Goal: Task Accomplishment & Management: Use online tool/utility

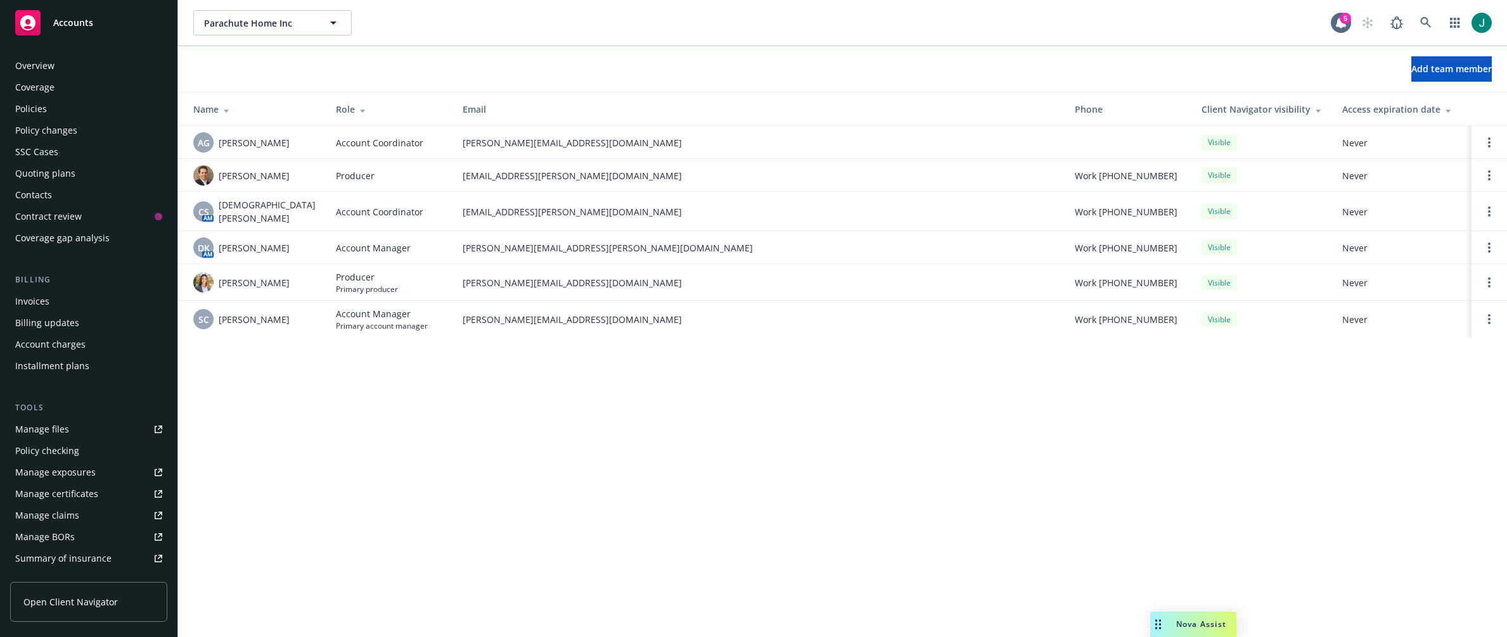
scroll to position [231, 0]
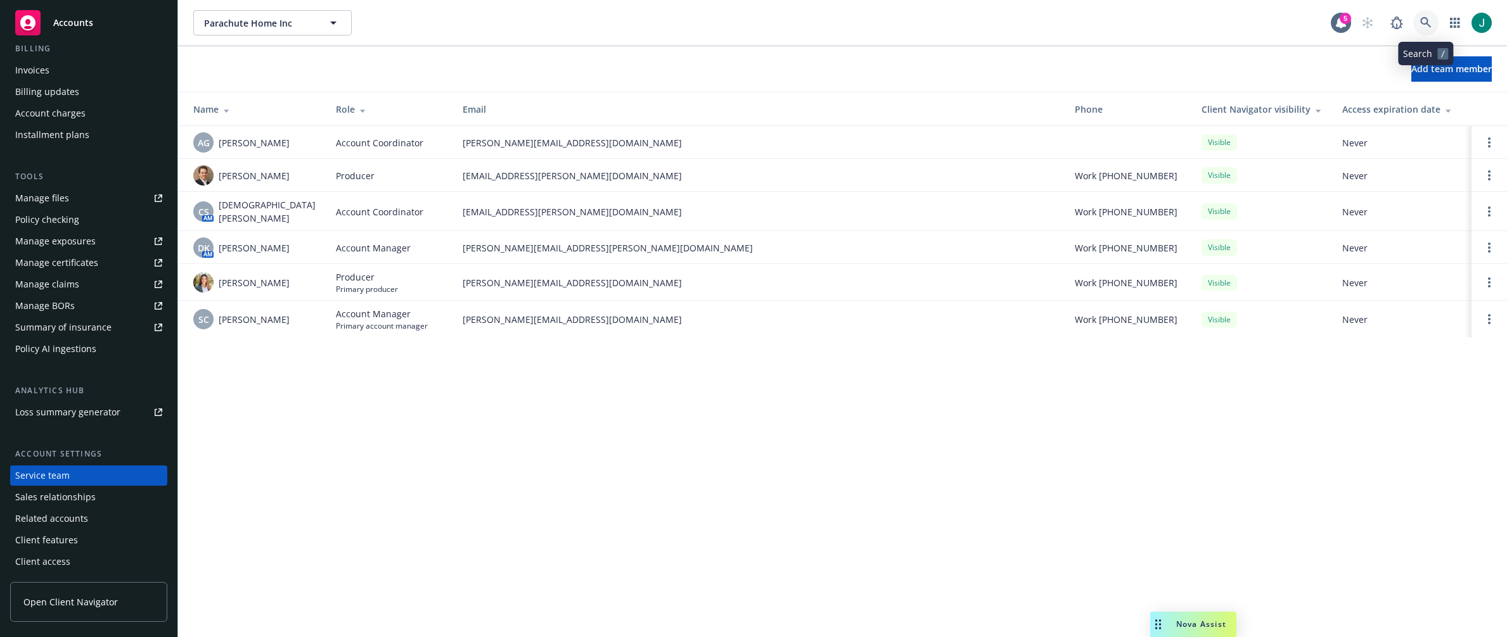
click at [1431, 20] on link at bounding box center [1425, 22] width 25 height 25
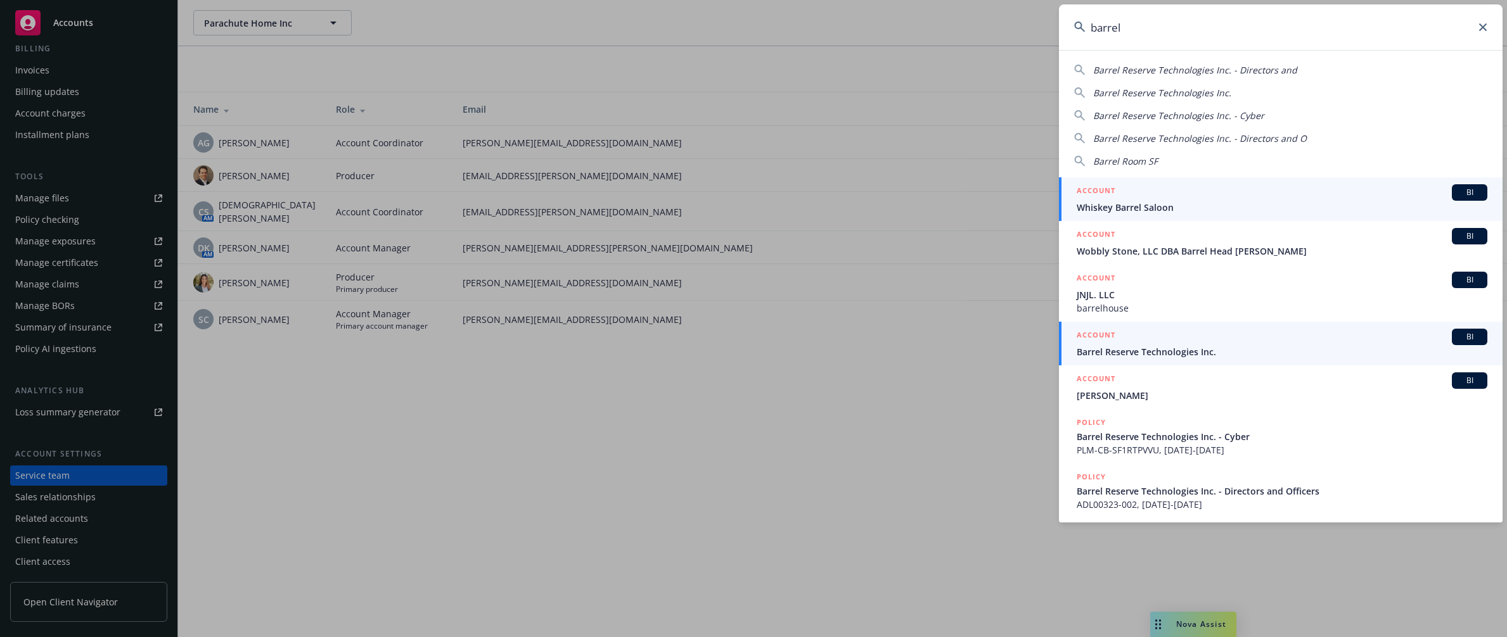
type input "barrel"
drag, startPoint x: 1134, startPoint y: 352, endPoint x: 1141, endPoint y: 338, distance: 15.6
click at [1135, 351] on span "Barrel Reserve Technologies Inc." at bounding box center [1281, 351] width 411 height 13
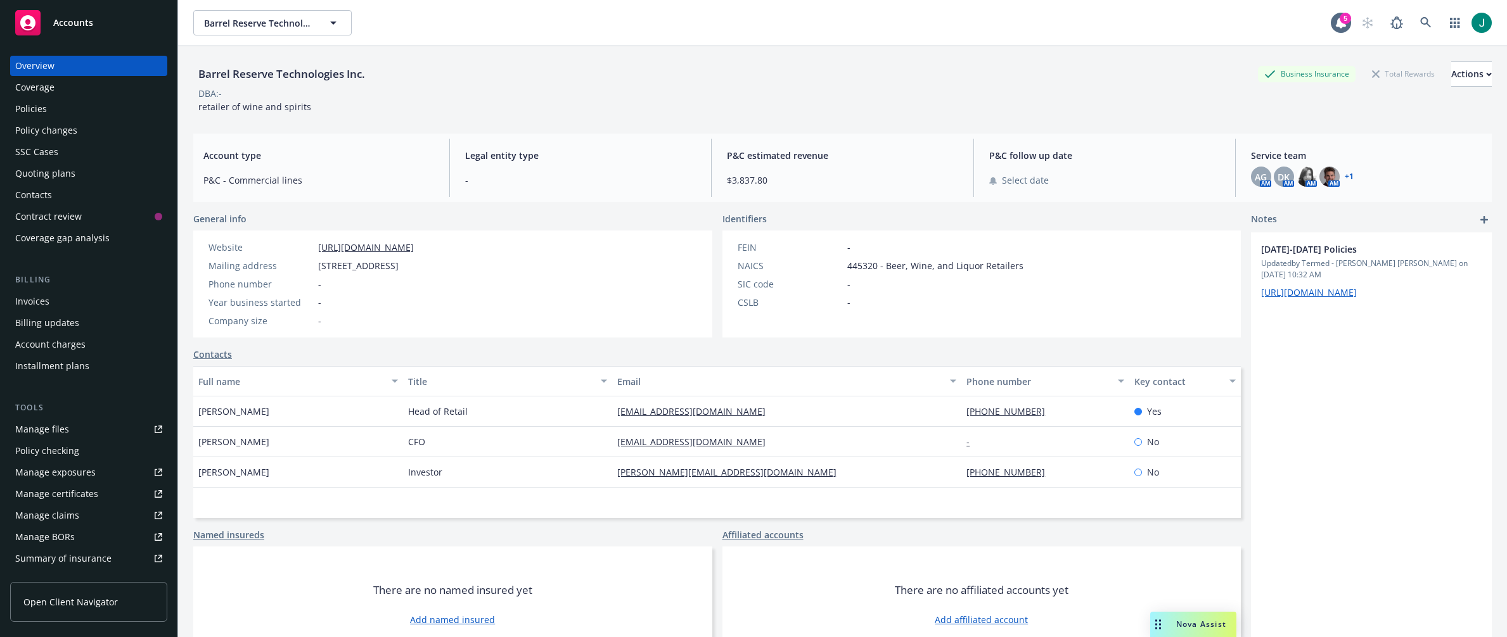
click at [72, 114] on div "Policies" at bounding box center [88, 109] width 147 height 20
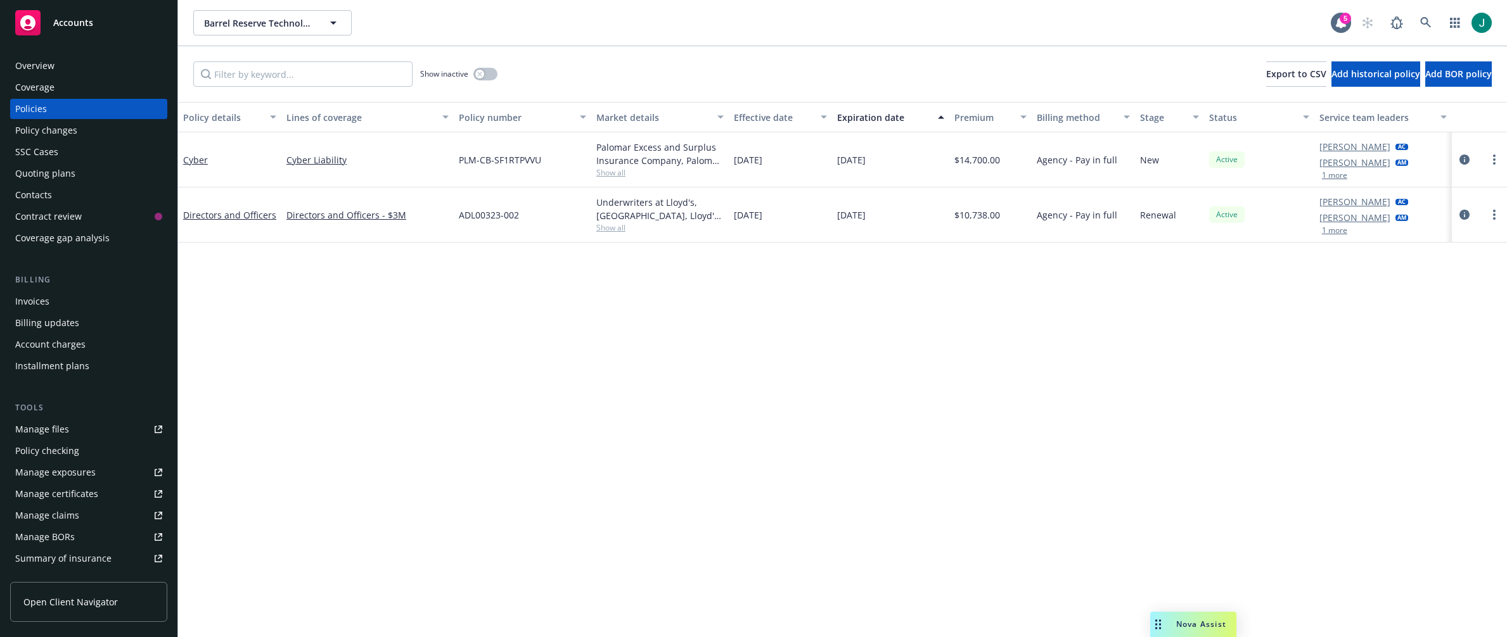
click at [585, 18] on div "Barrel Reserve Technologies Inc. Barrel Reserve Technologies Inc." at bounding box center [761, 22] width 1137 height 25
click at [57, 176] on div "Quoting plans" at bounding box center [45, 173] width 60 height 20
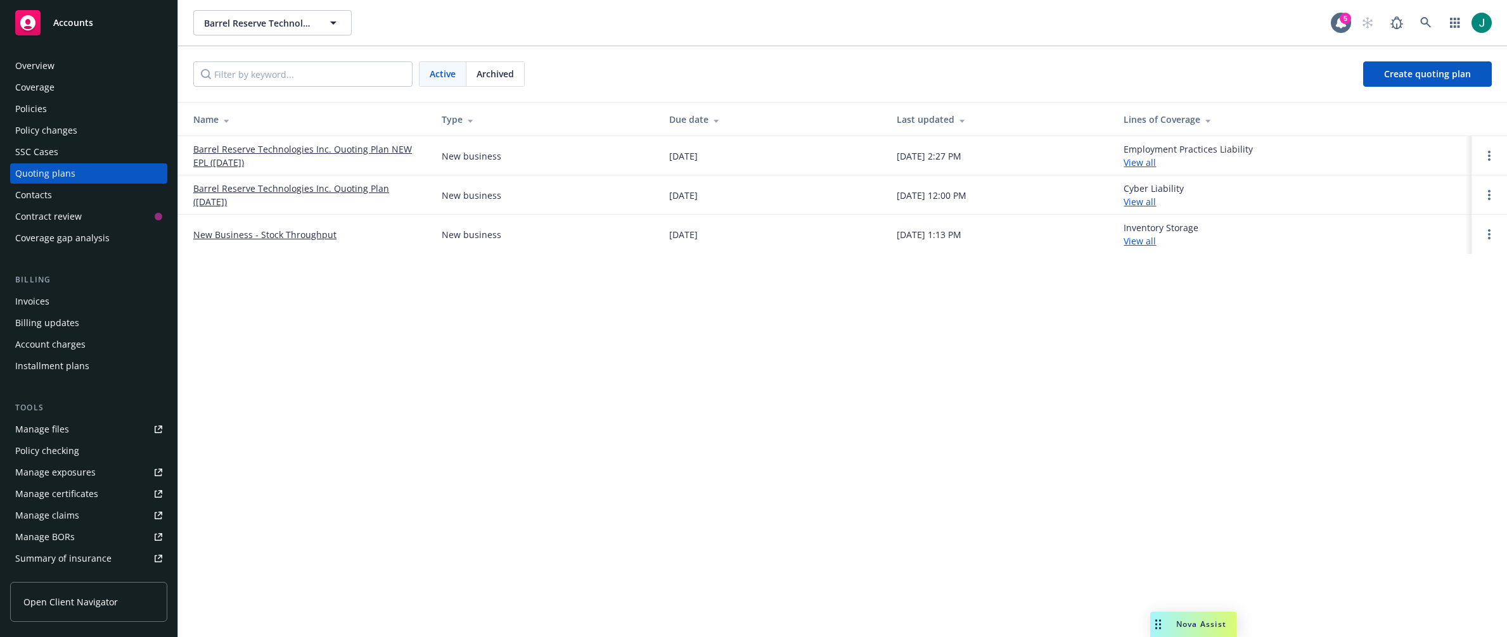
click at [311, 233] on link "New Business - Stock Throughput" at bounding box center [264, 234] width 143 height 13
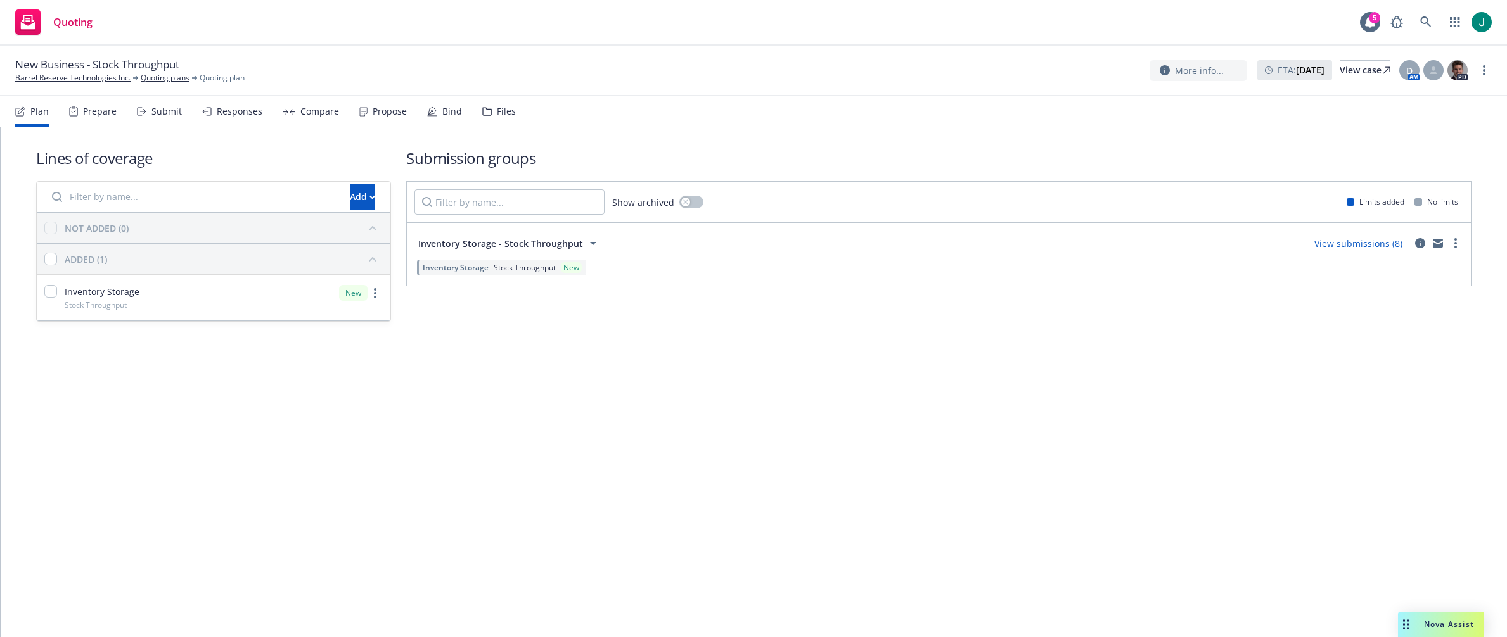
click at [500, 117] on div "Files" at bounding box center [506, 111] width 19 height 10
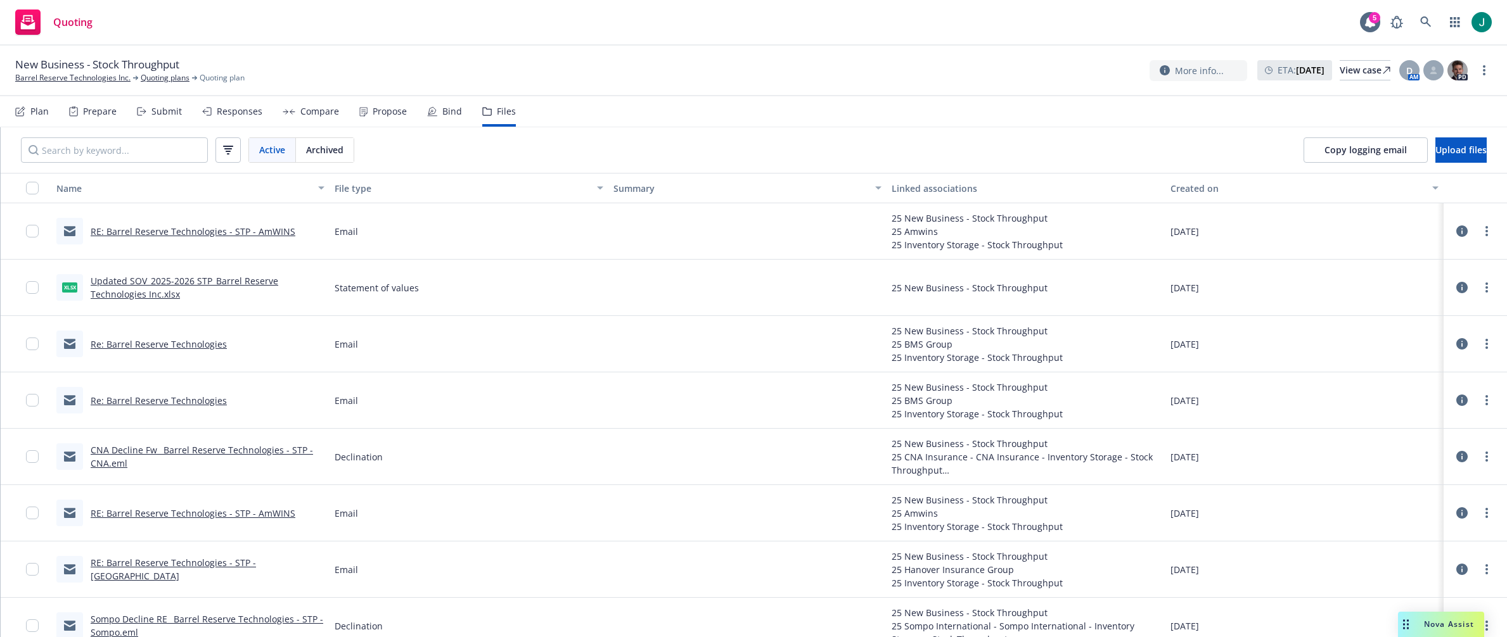
click at [1456, 231] on icon at bounding box center [1461, 231] width 11 height 11
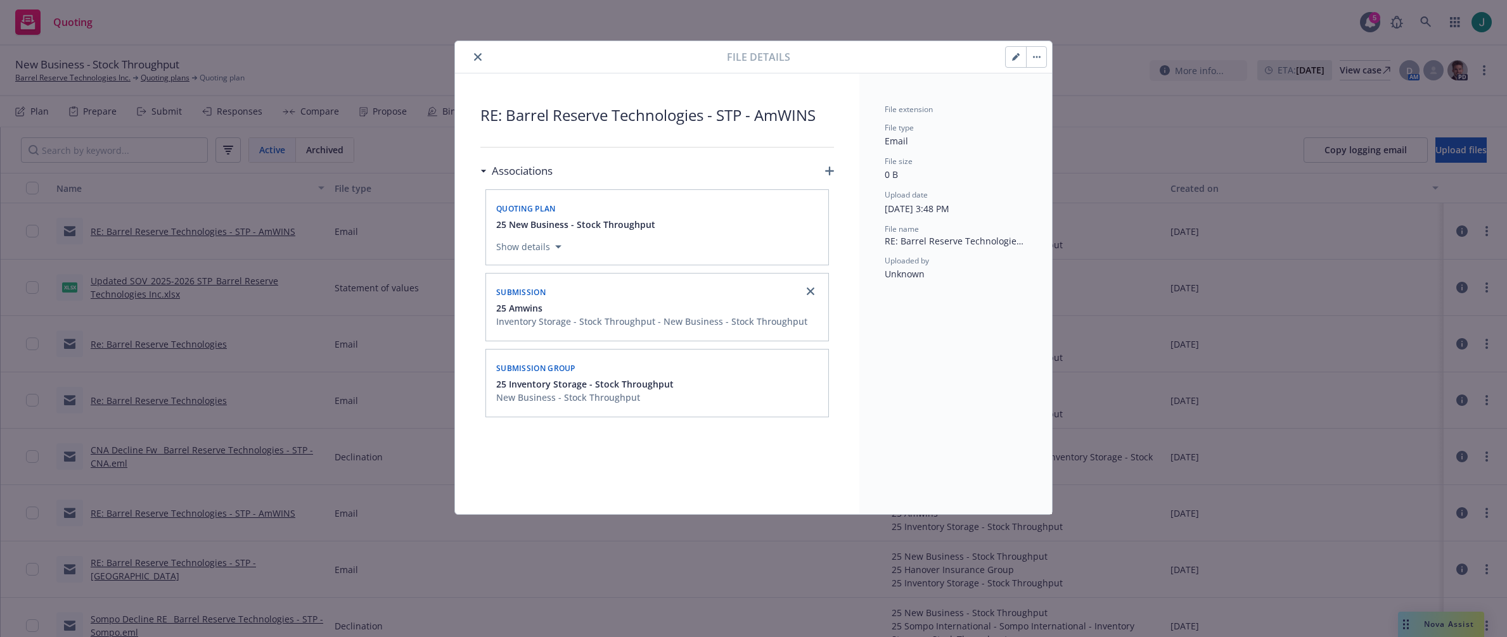
click at [473, 60] on button "close" at bounding box center [477, 56] width 15 height 15
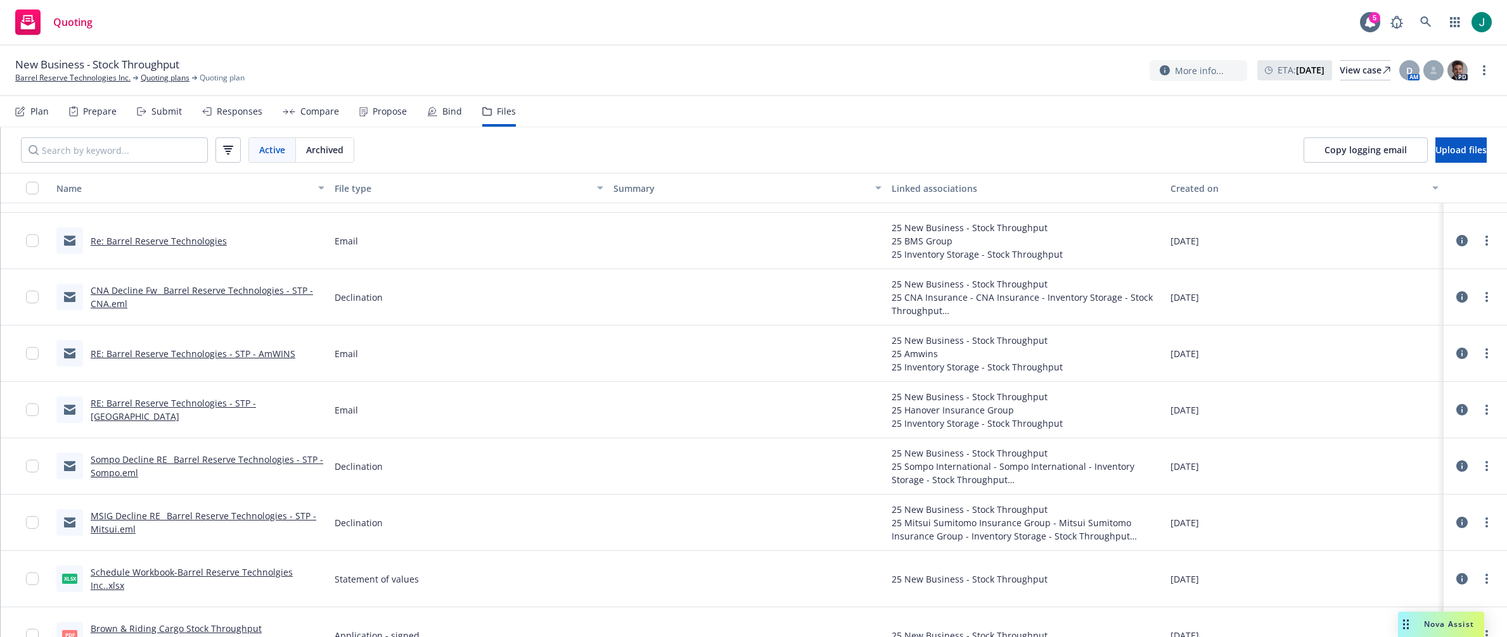
scroll to position [185, 0]
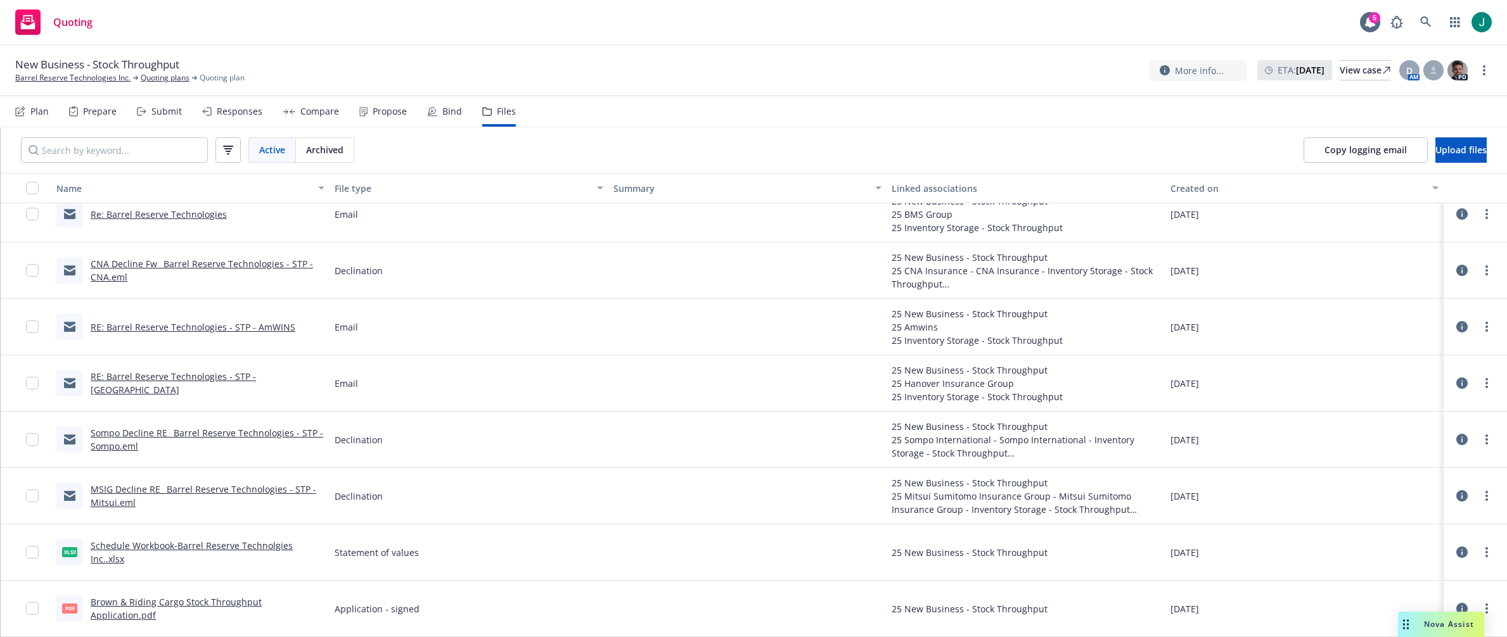
click at [243, 265] on link "CNA Decline Fw_ Barrel Reserve Technologies - STP - CNA.eml" at bounding box center [202, 270] width 222 height 25
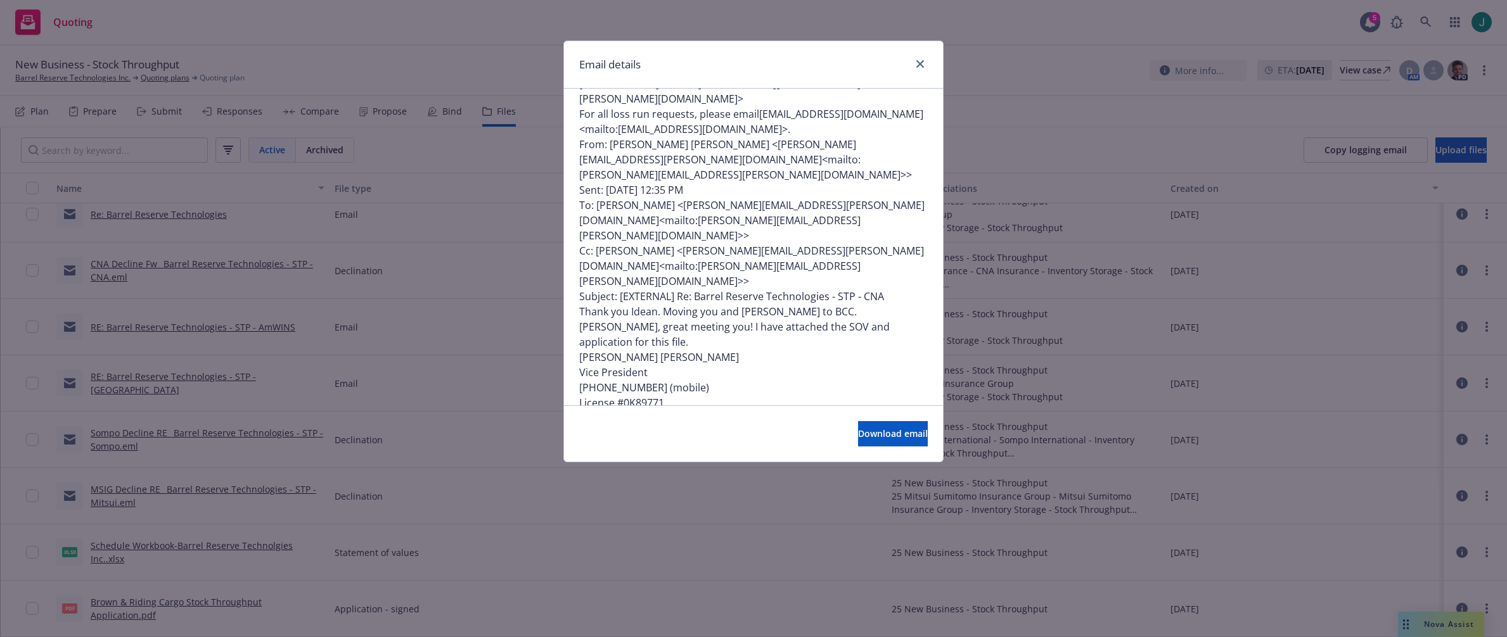
scroll to position [570, 0]
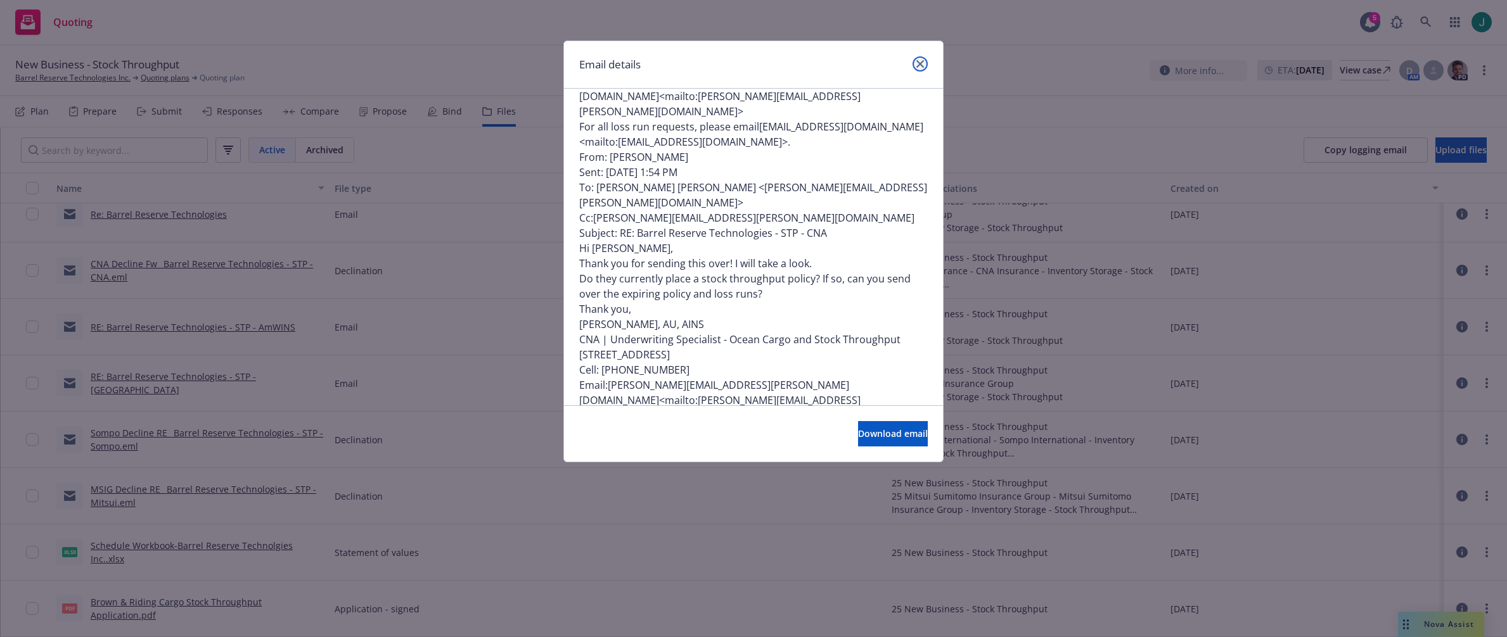
click at [921, 63] on icon "close" at bounding box center [920, 64] width 8 height 8
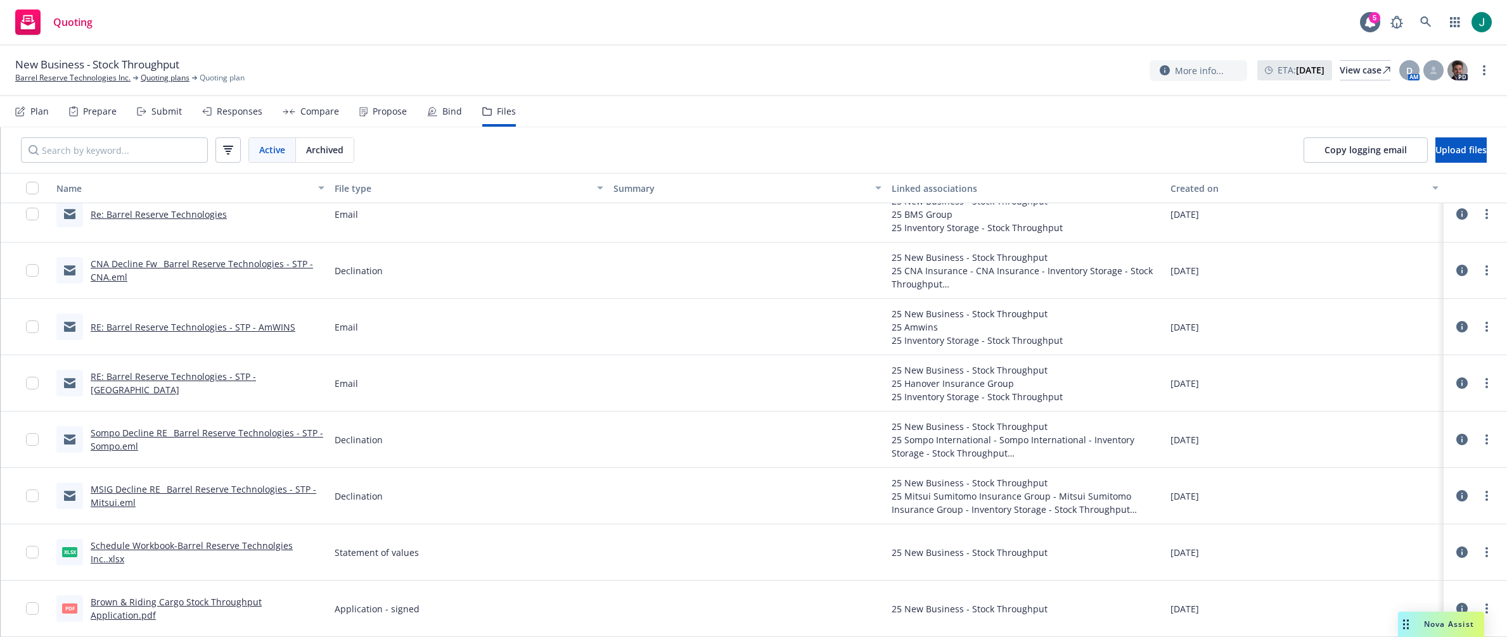
click at [227, 492] on link "MSIG Decline RE_ Barrel Reserve Technologies - STP - Mitsui.eml" at bounding box center [204, 495] width 226 height 25
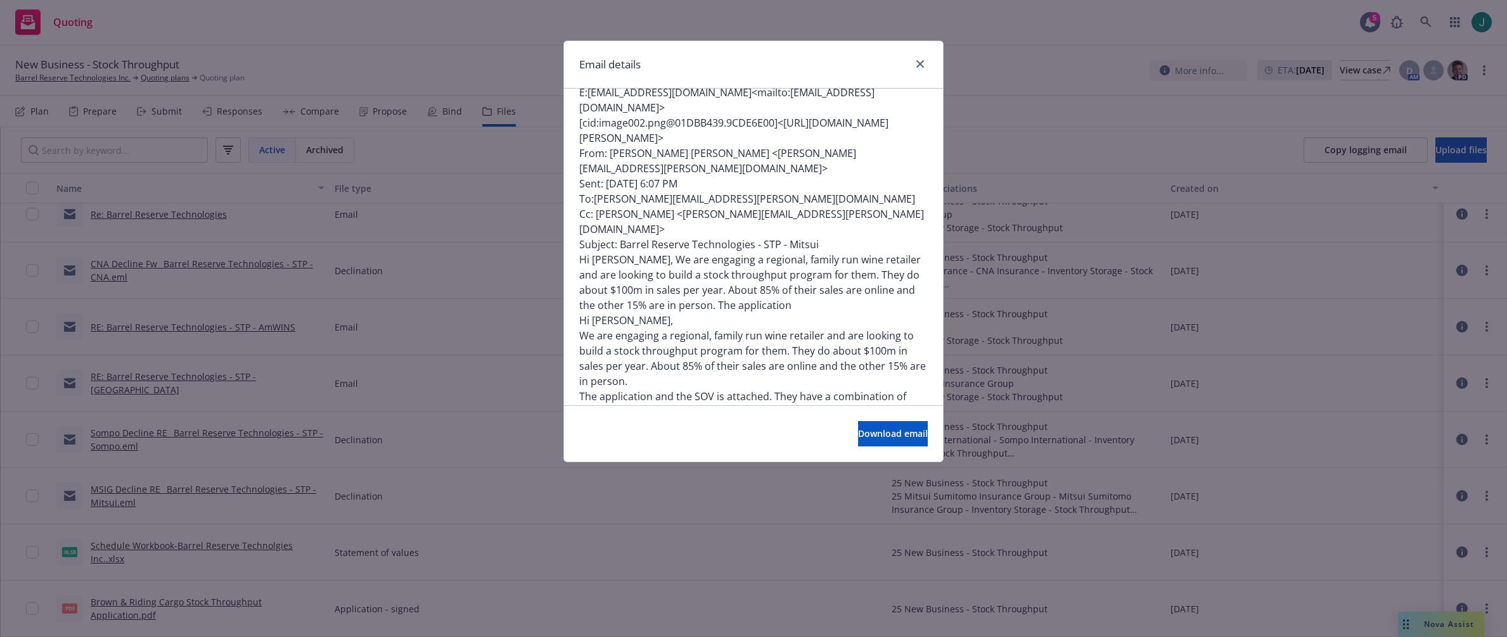
scroll to position [169, 0]
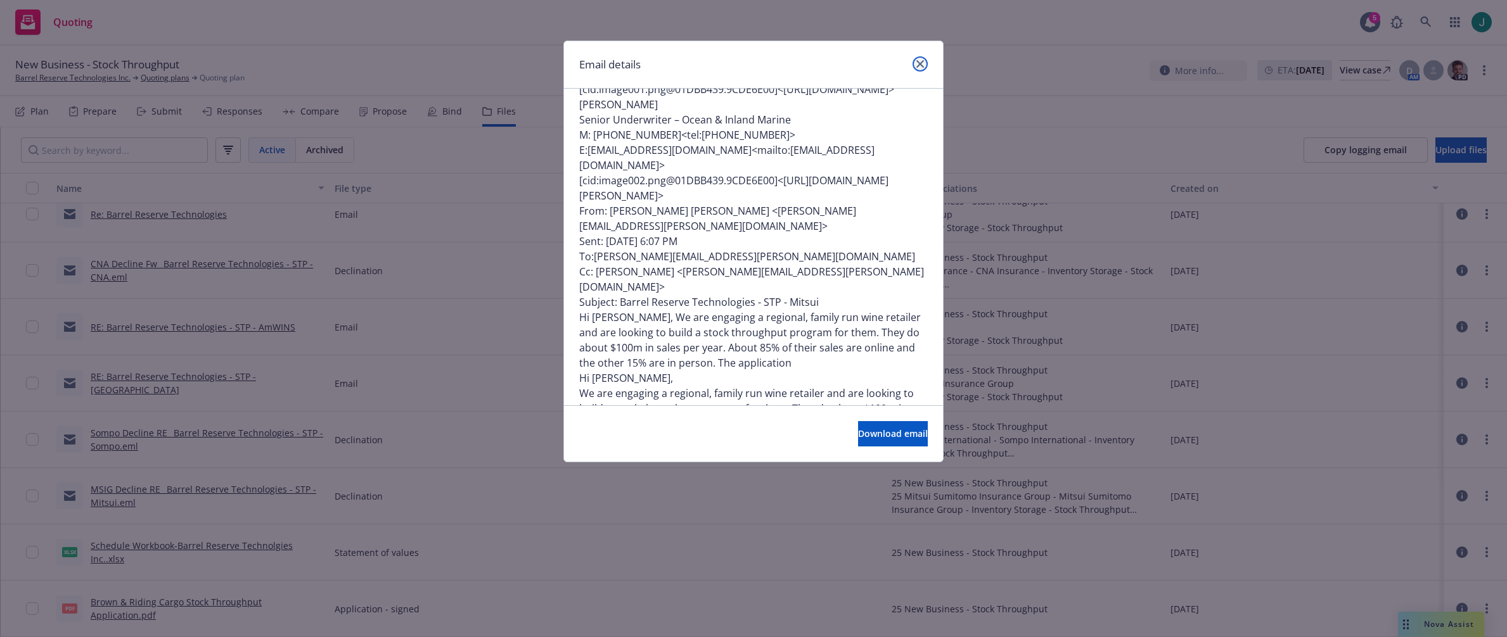
click at [921, 65] on icon "close" at bounding box center [920, 64] width 8 height 8
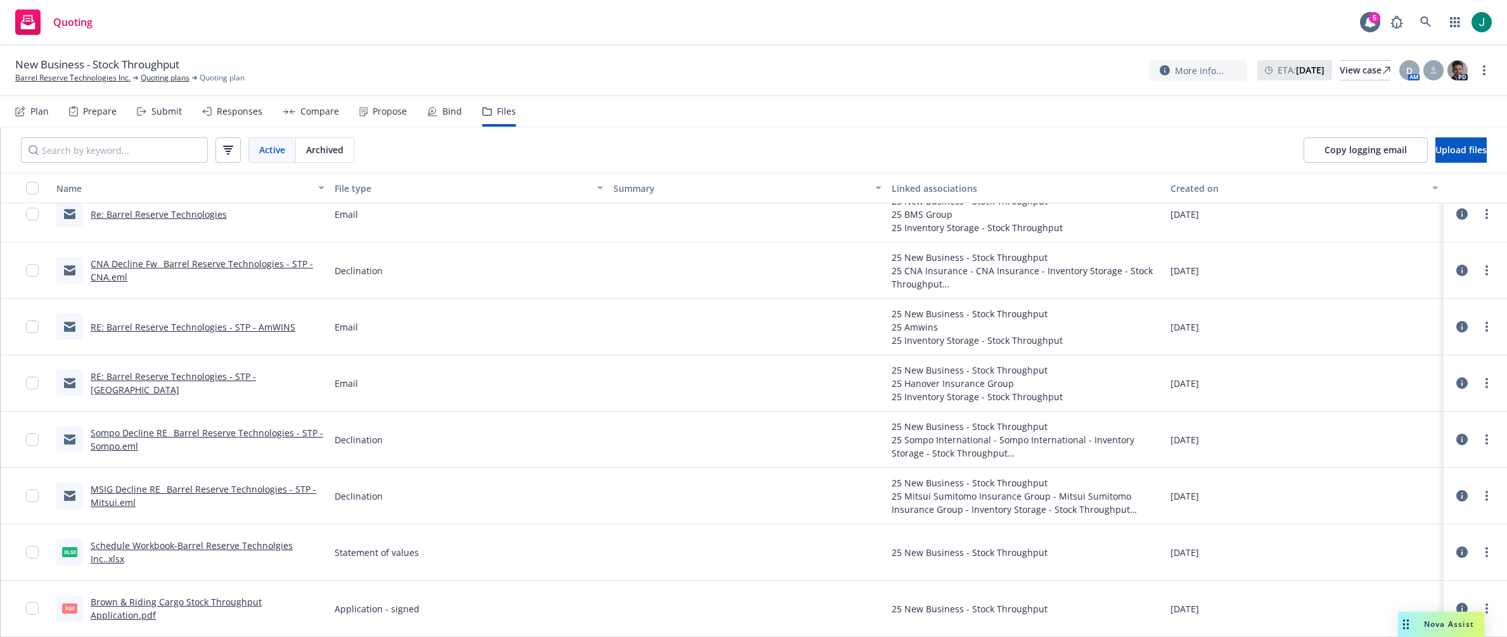
click at [1456, 554] on icon at bounding box center [1461, 552] width 11 height 11
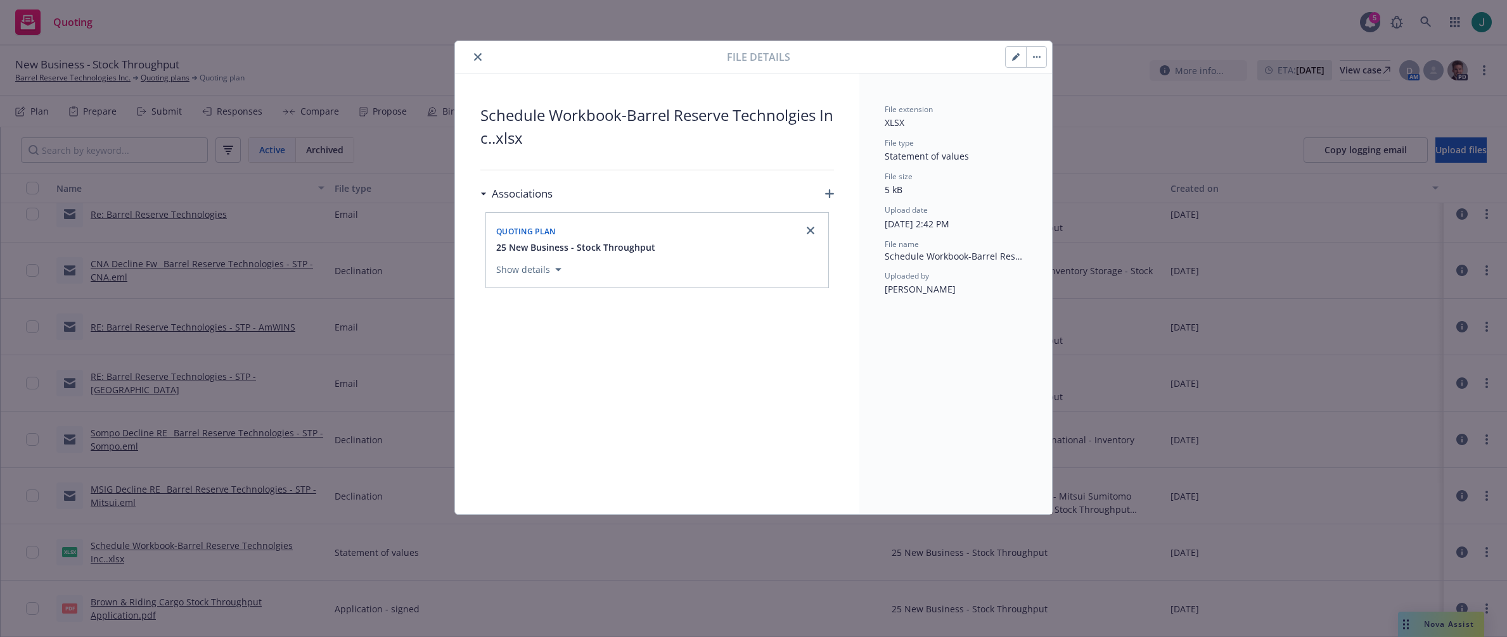
click at [478, 58] on icon "close" at bounding box center [478, 57] width 8 height 8
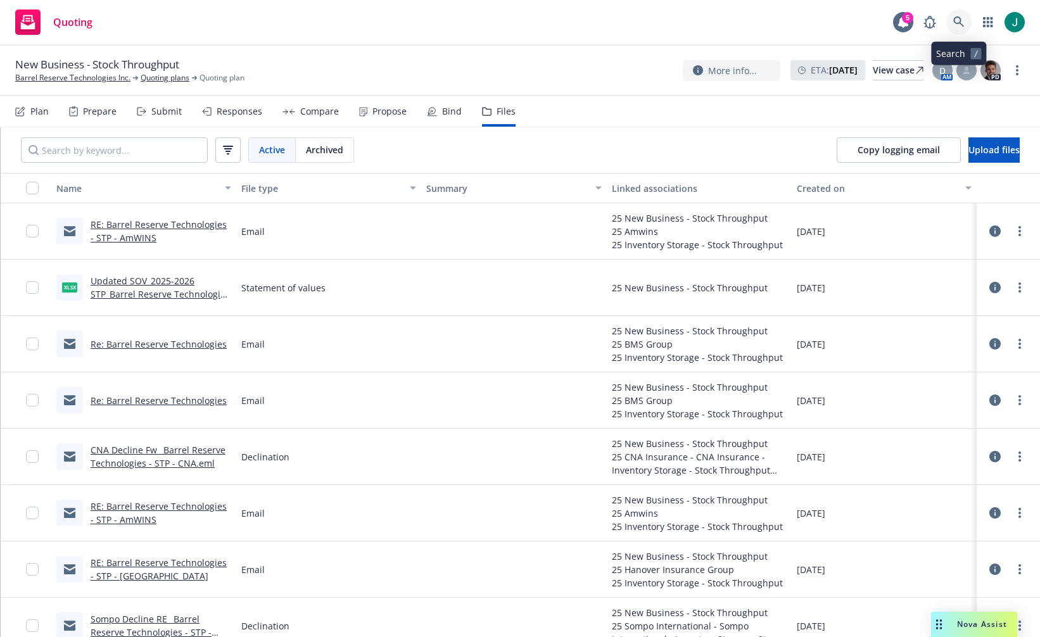
click at [962, 20] on icon at bounding box center [958, 21] width 11 height 11
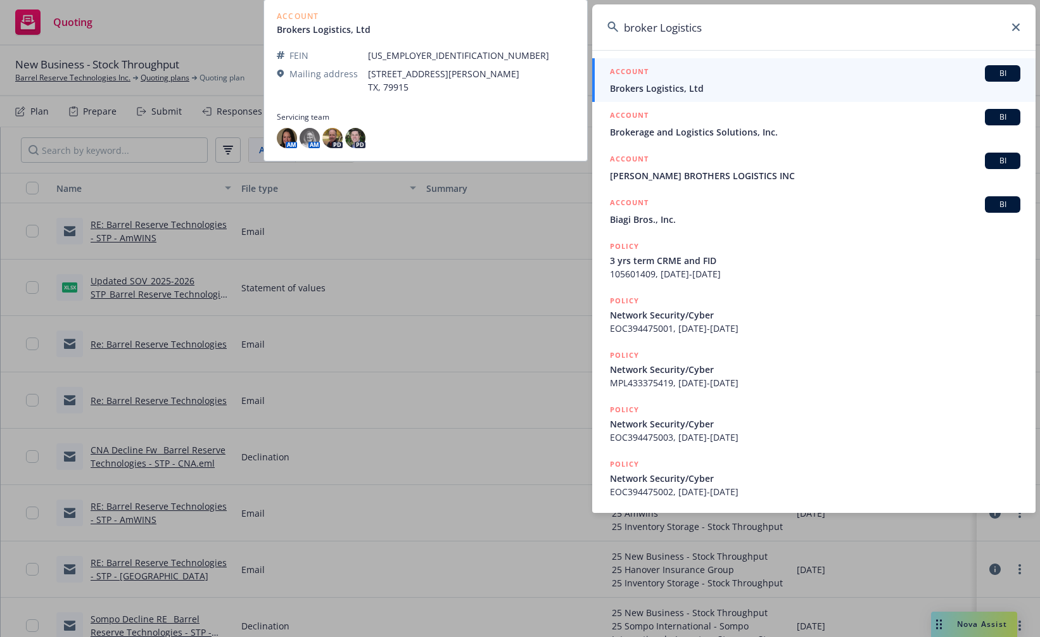
type input "broker Logistics"
click at [688, 86] on span "Brokers Logistics, Ltd" at bounding box center [815, 88] width 411 height 13
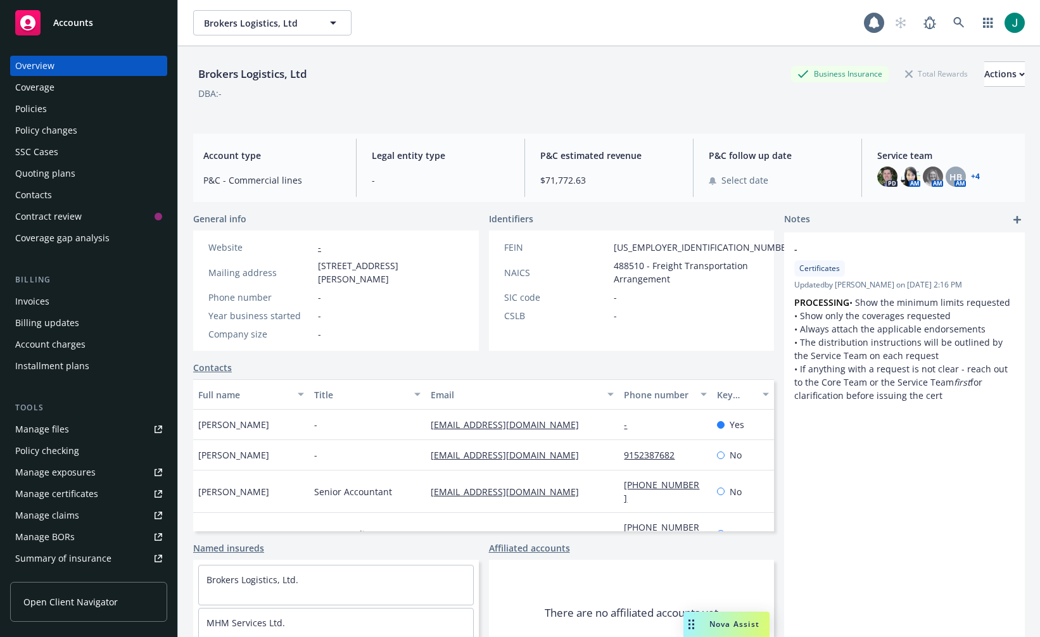
click at [38, 110] on div "Policies" at bounding box center [31, 109] width 32 height 20
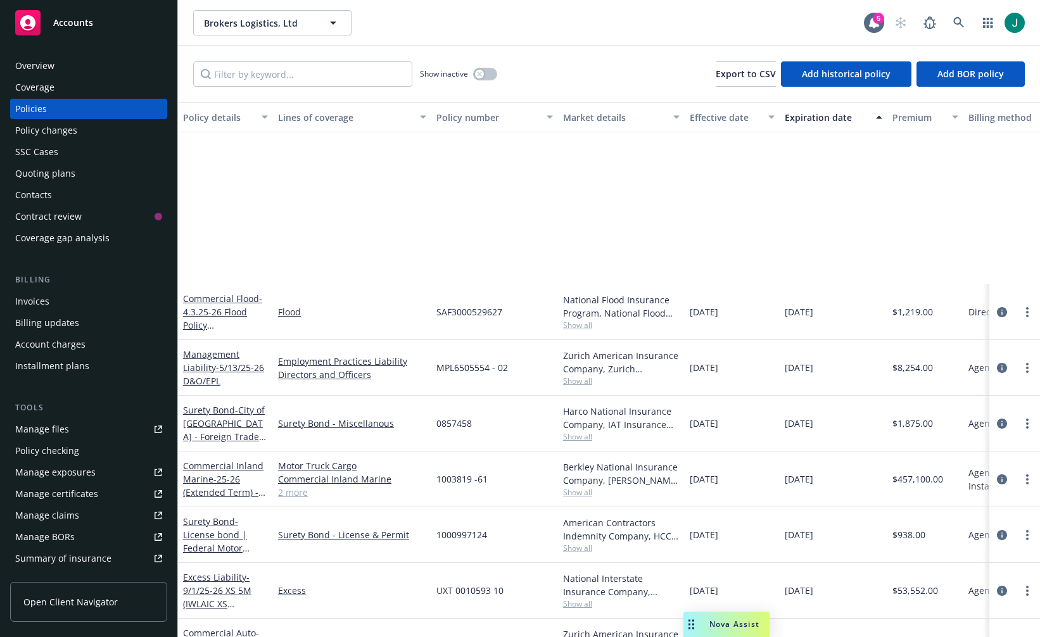
scroll to position [265, 0]
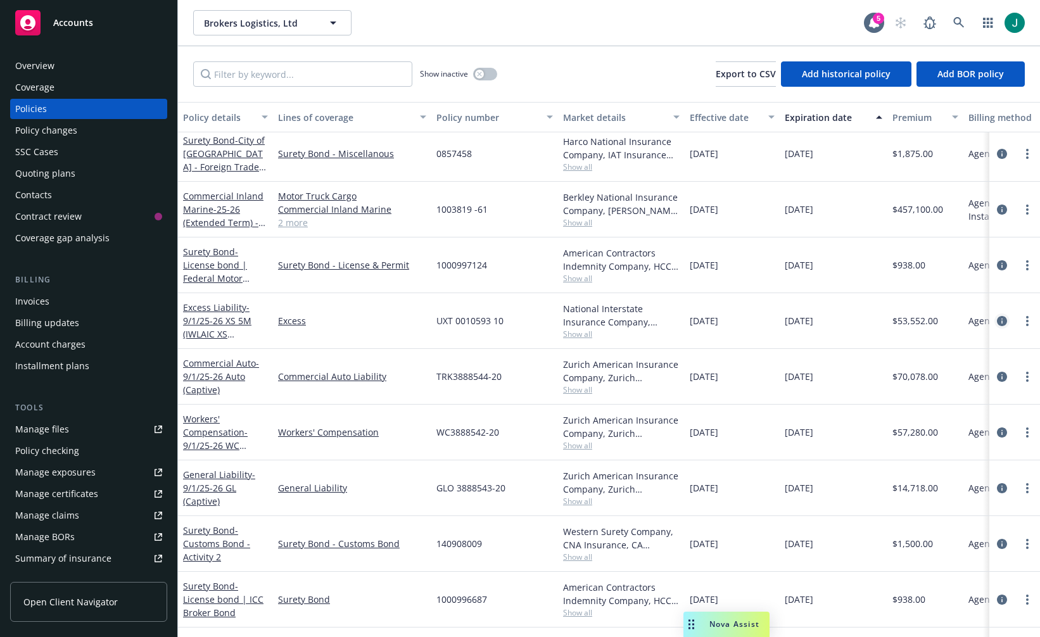
click at [997, 321] on icon "circleInformation" at bounding box center [1002, 321] width 10 height 10
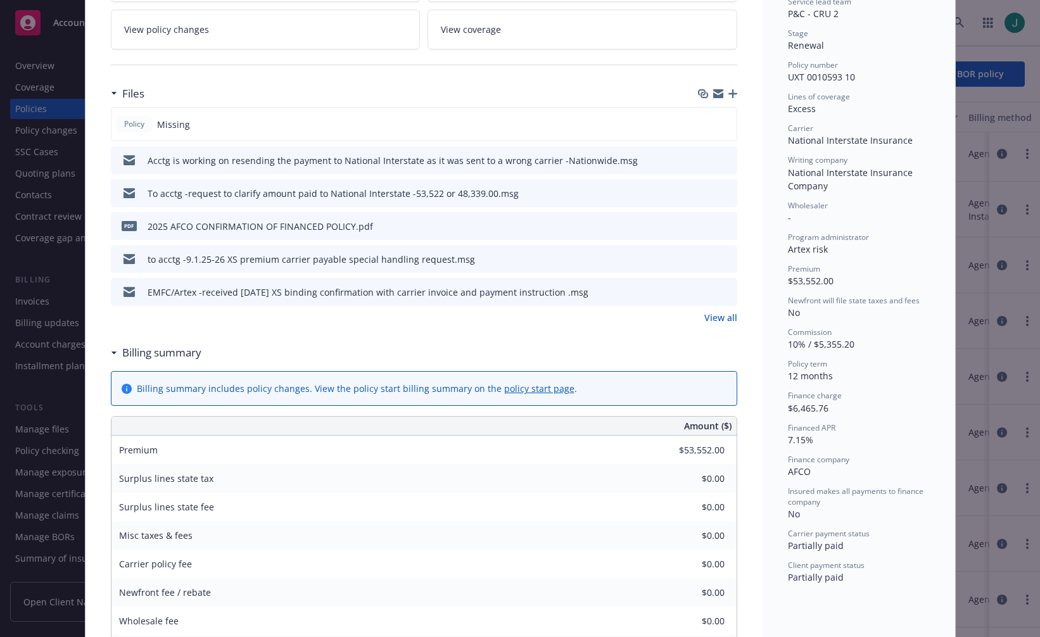
scroll to position [317, 0]
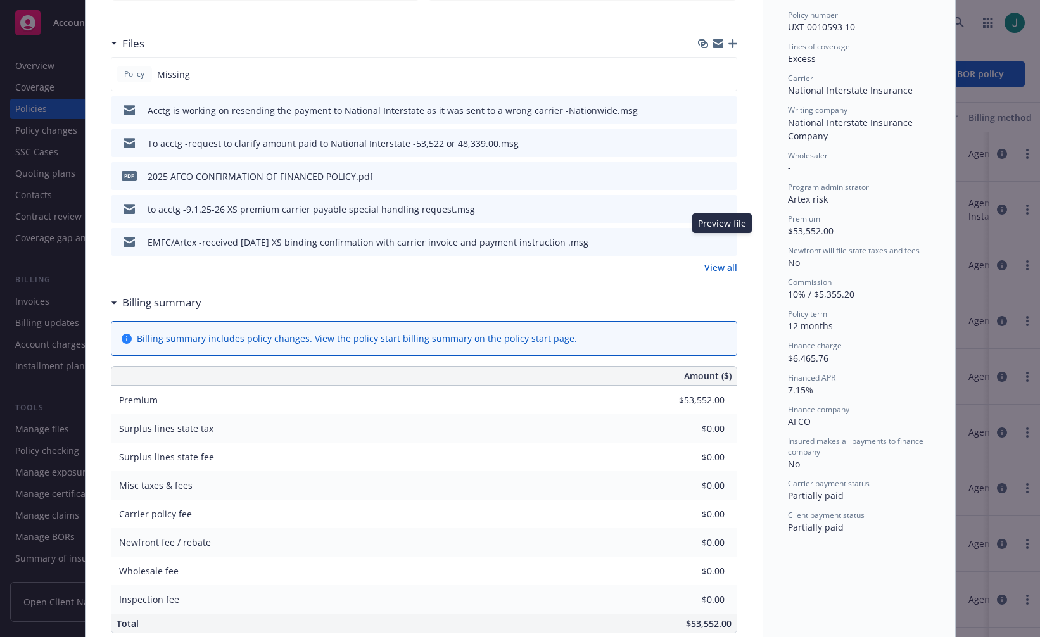
click at [725, 239] on icon "preview file" at bounding box center [725, 241] width 11 height 9
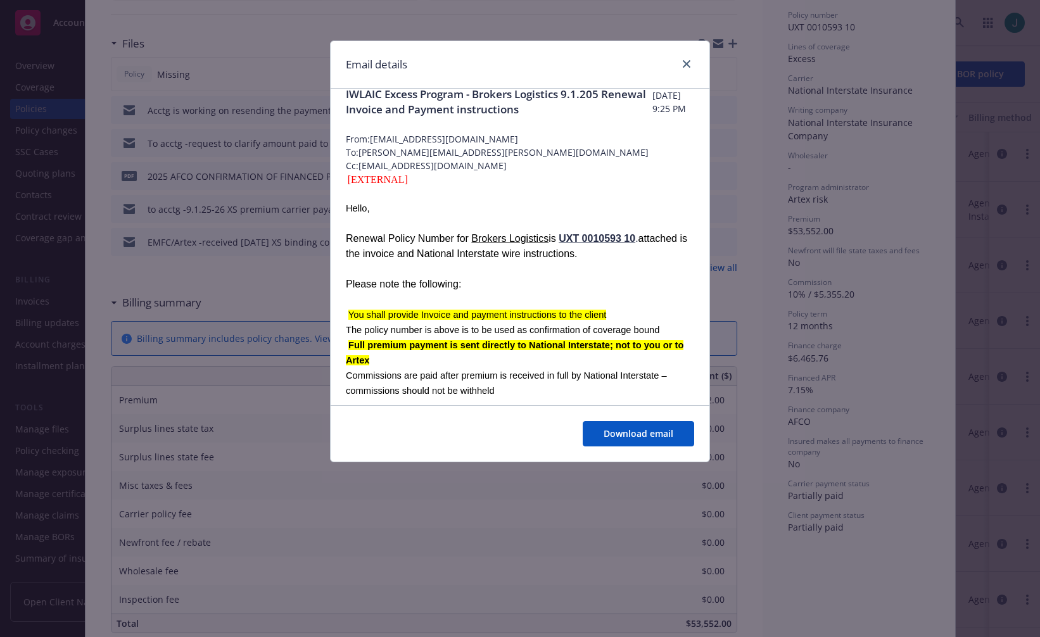
scroll to position [0, 0]
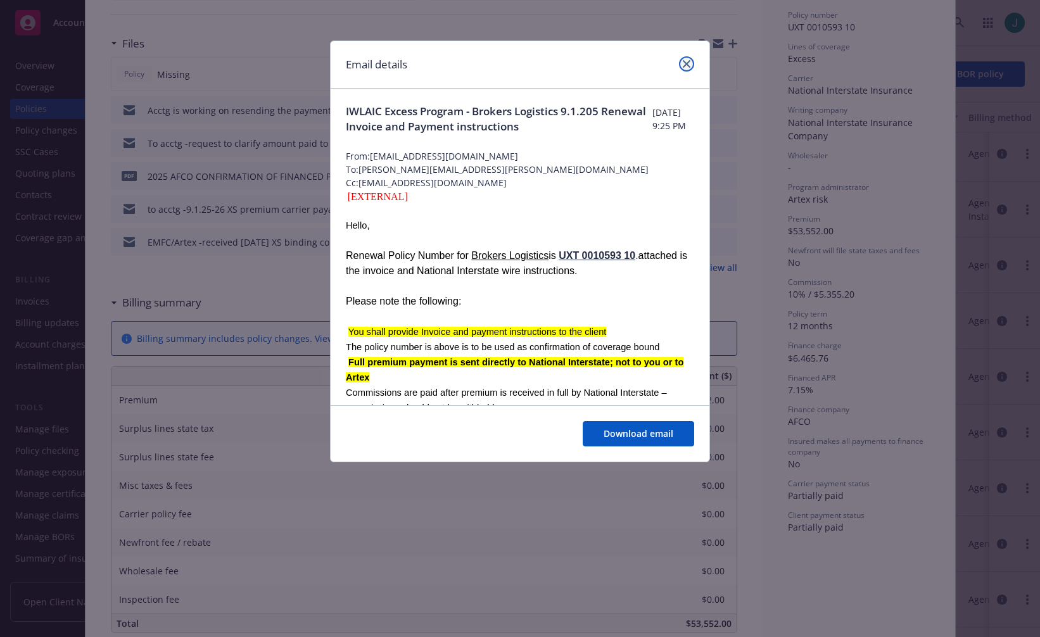
click at [687, 63] on icon "close" at bounding box center [687, 64] width 8 height 8
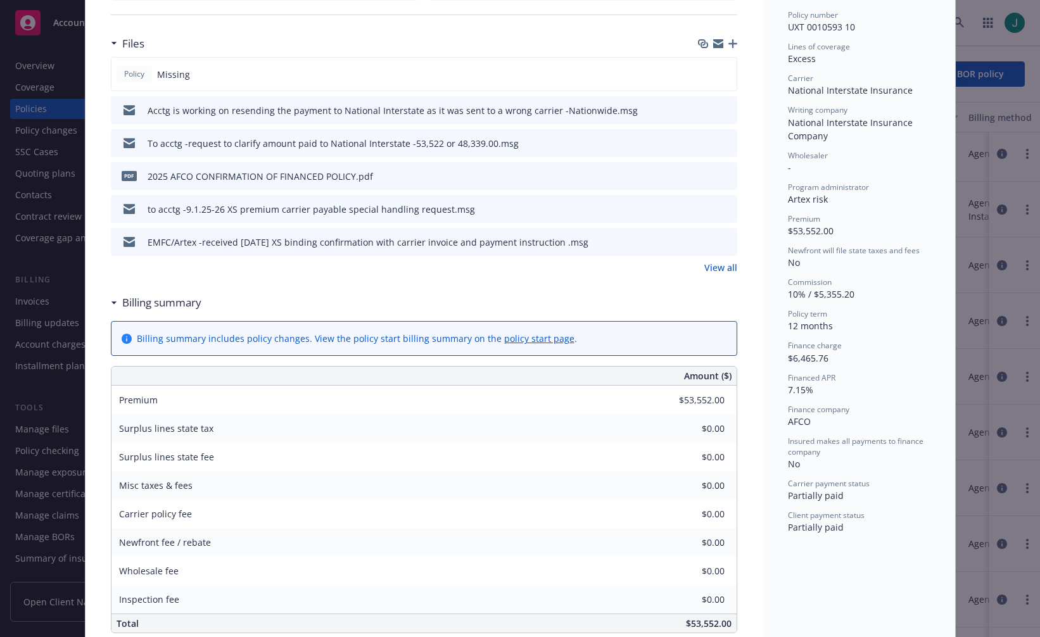
click at [722, 143] on icon "preview file" at bounding box center [725, 142] width 11 height 9
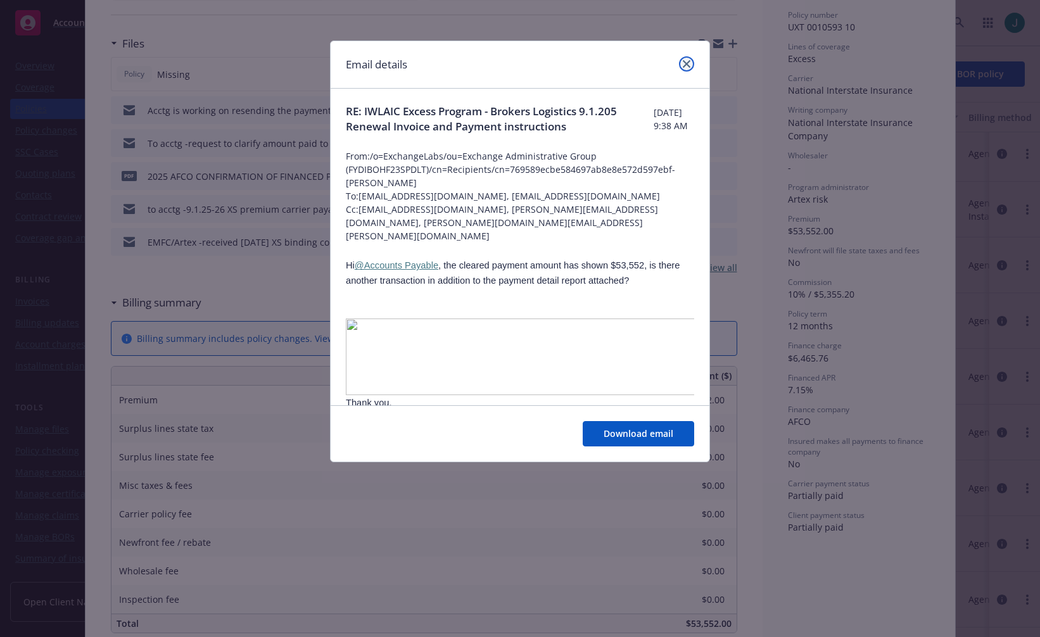
click at [687, 66] on icon "close" at bounding box center [687, 64] width 8 height 8
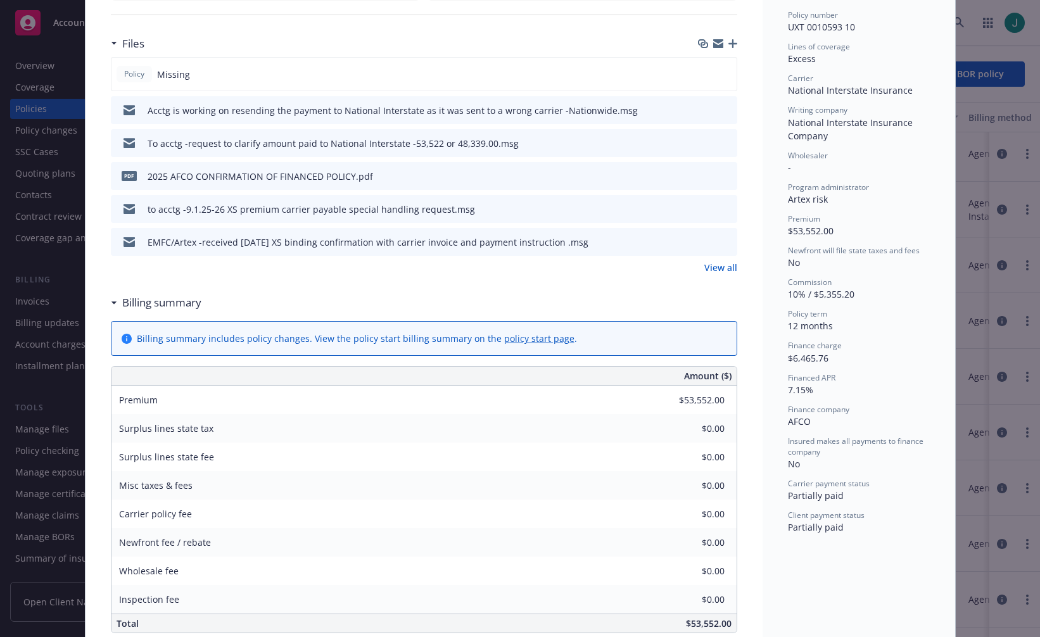
click at [722, 109] on icon "preview file" at bounding box center [725, 109] width 11 height 9
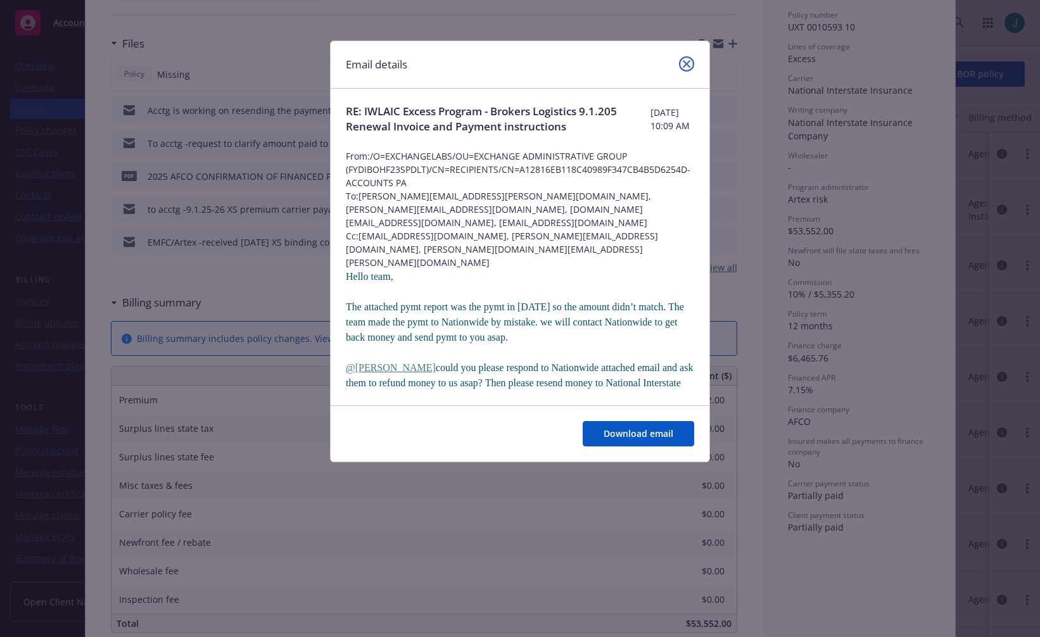
click at [689, 63] on icon "close" at bounding box center [687, 64] width 8 height 8
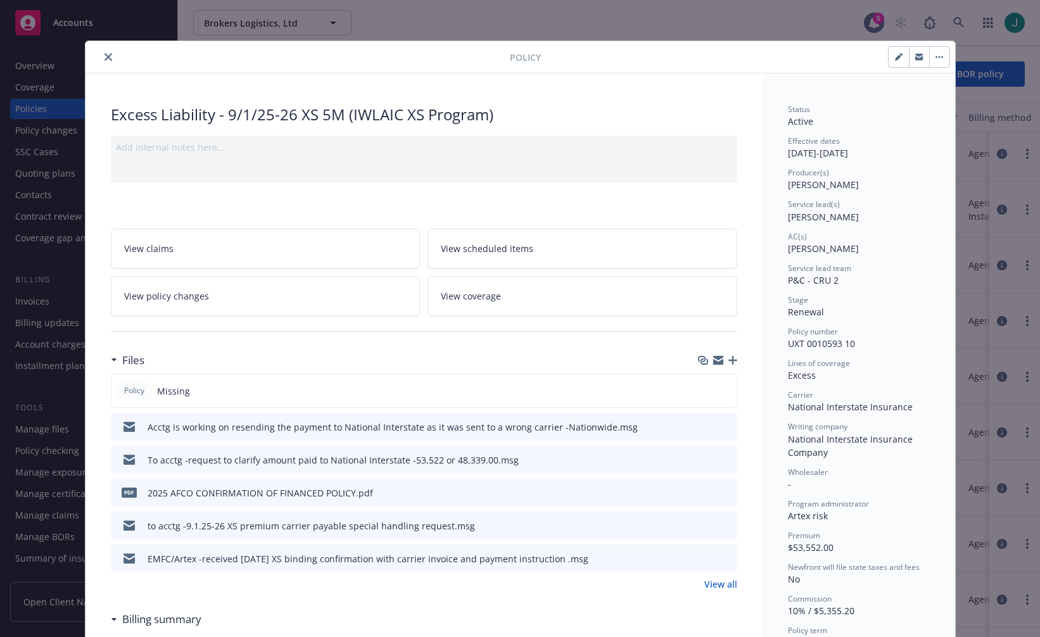
click at [106, 59] on icon "close" at bounding box center [109, 57] width 8 height 8
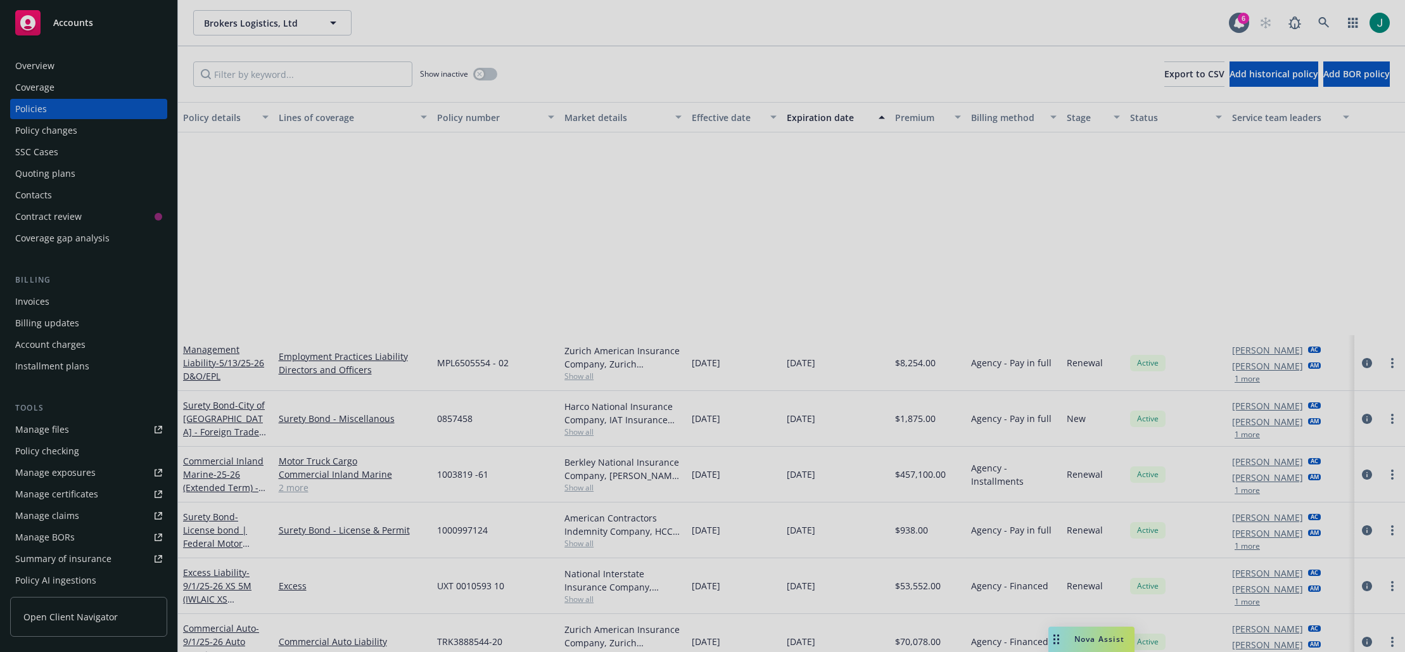
scroll to position [265, 0]
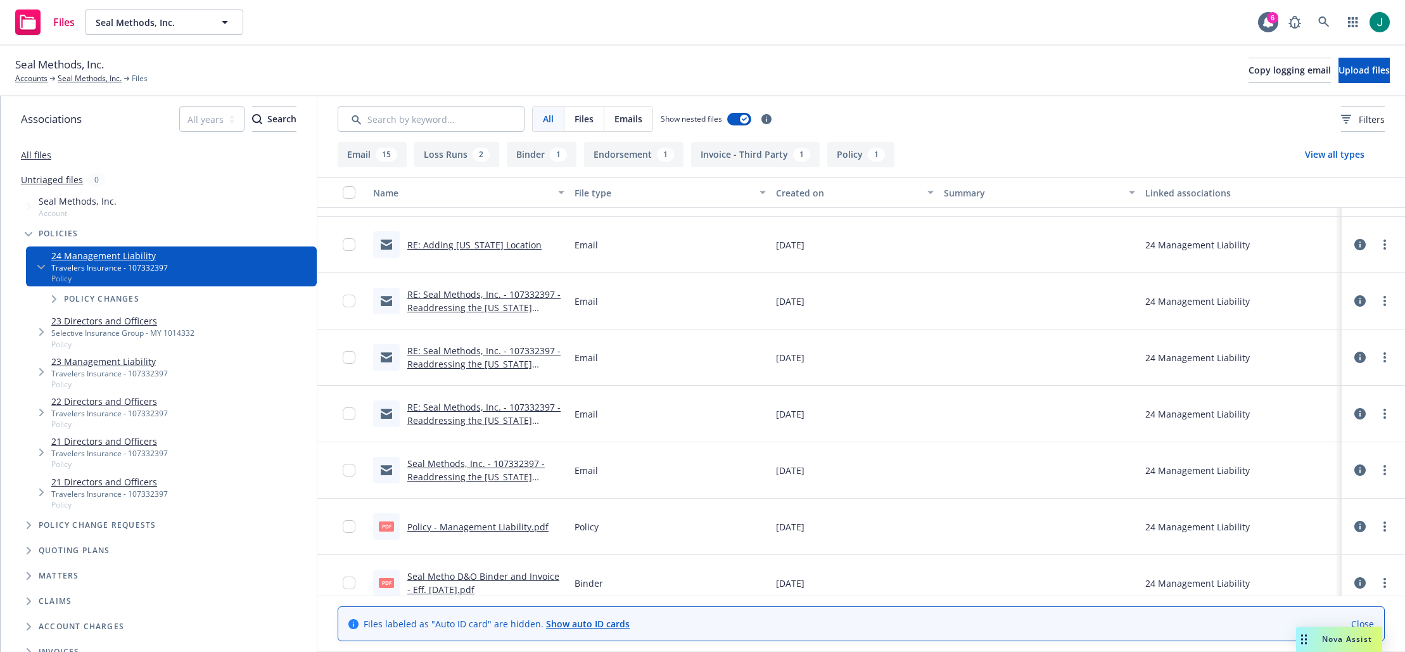
scroll to position [788, 0]
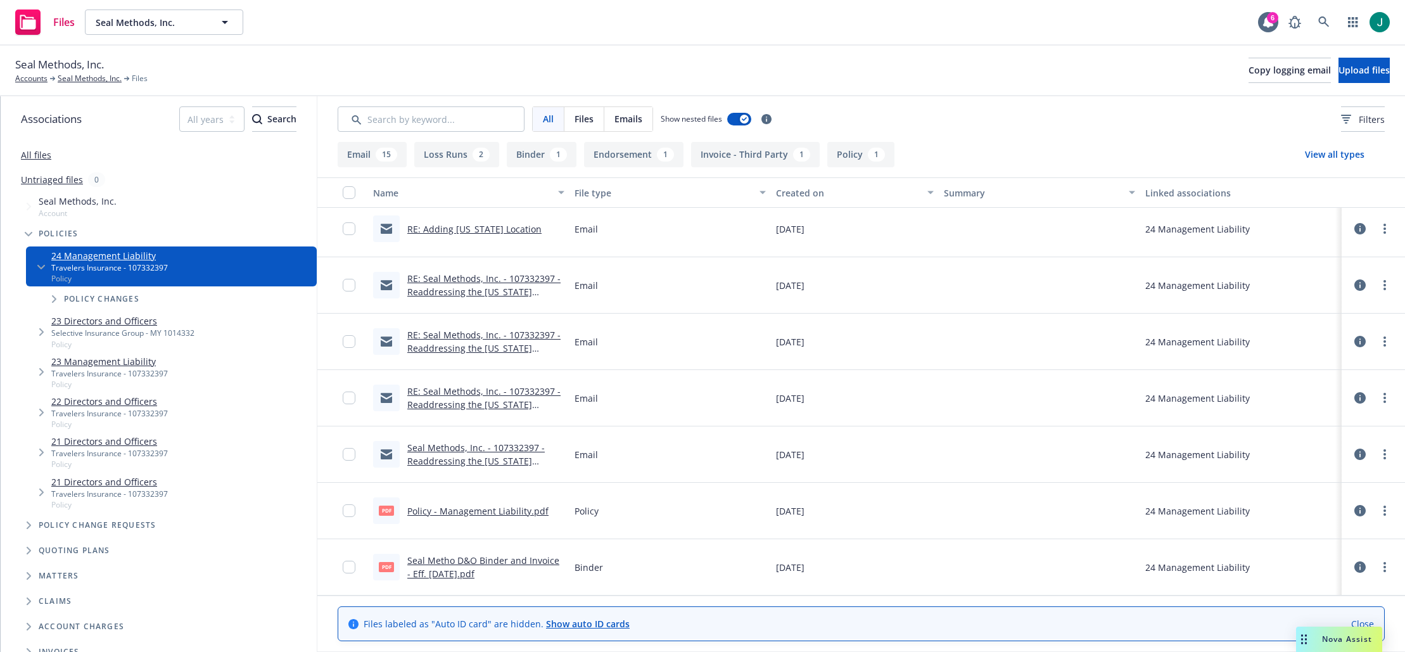
click at [509, 562] on link "Seal Metho D&O Binder and Invoice - Eff. 11.14.24.pdf" at bounding box center [483, 566] width 152 height 25
click at [1322, 19] on icon at bounding box center [1323, 21] width 11 height 11
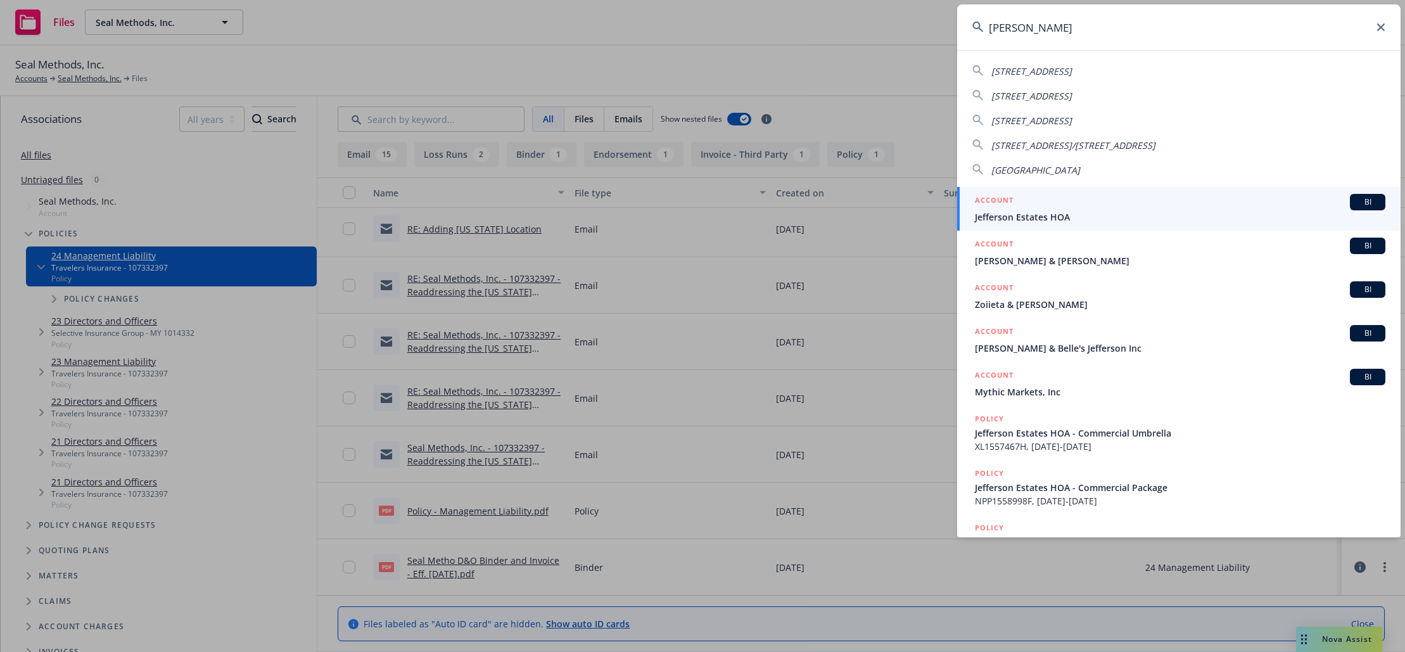
type input "jefferson"
click at [1054, 212] on span "Jefferson Estates HOA" at bounding box center [1180, 216] width 411 height 13
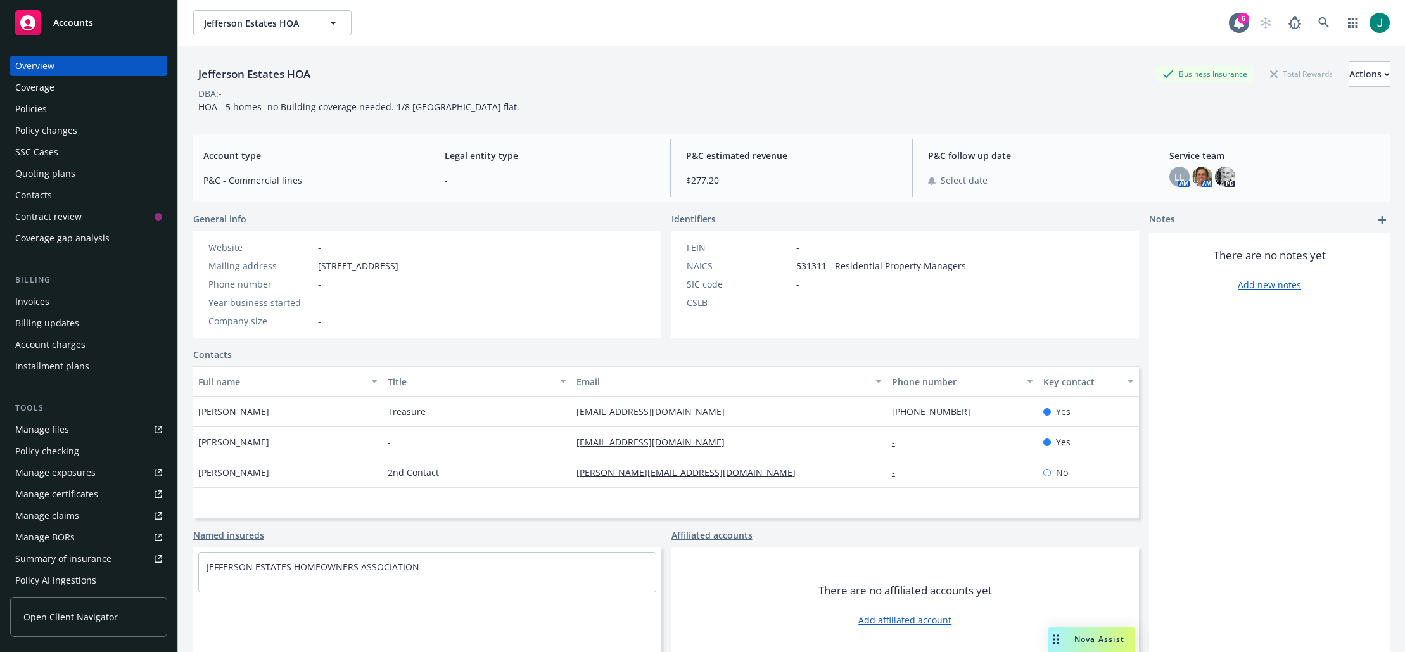
click at [36, 109] on div "Policies" at bounding box center [31, 109] width 32 height 20
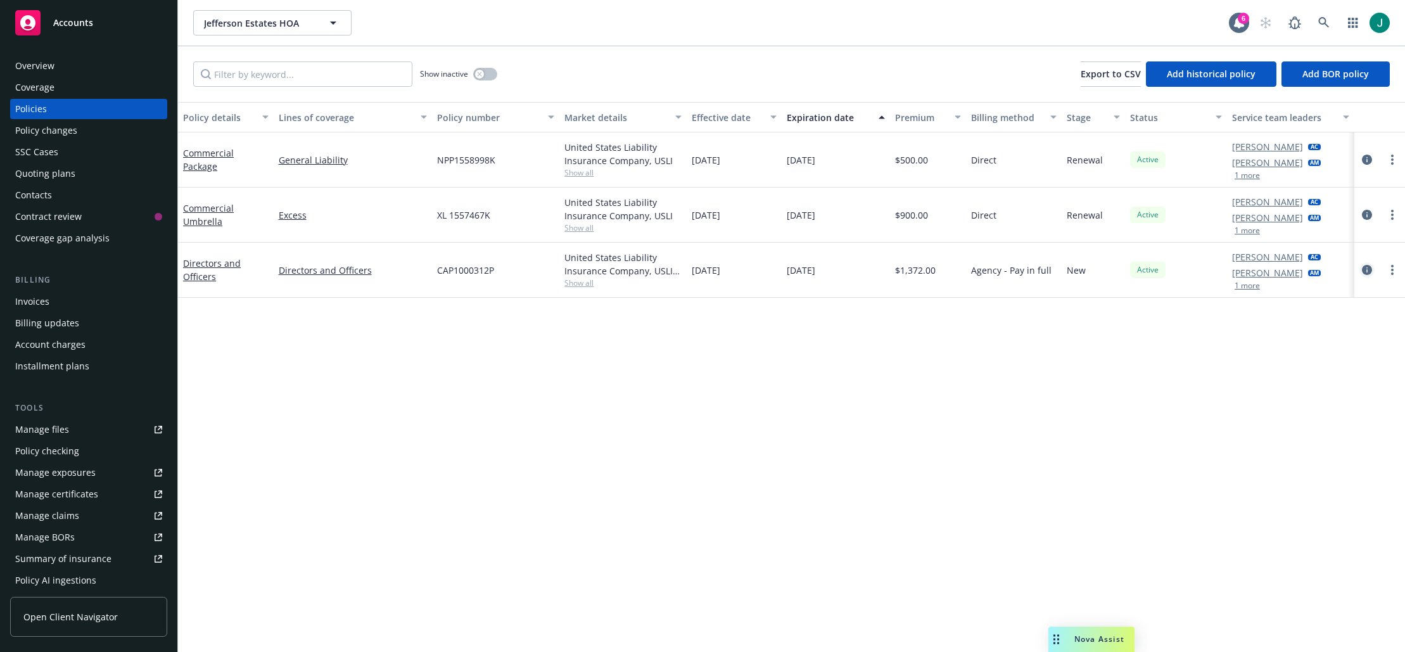
click at [1367, 268] on icon "circleInformation" at bounding box center [1367, 270] width 10 height 10
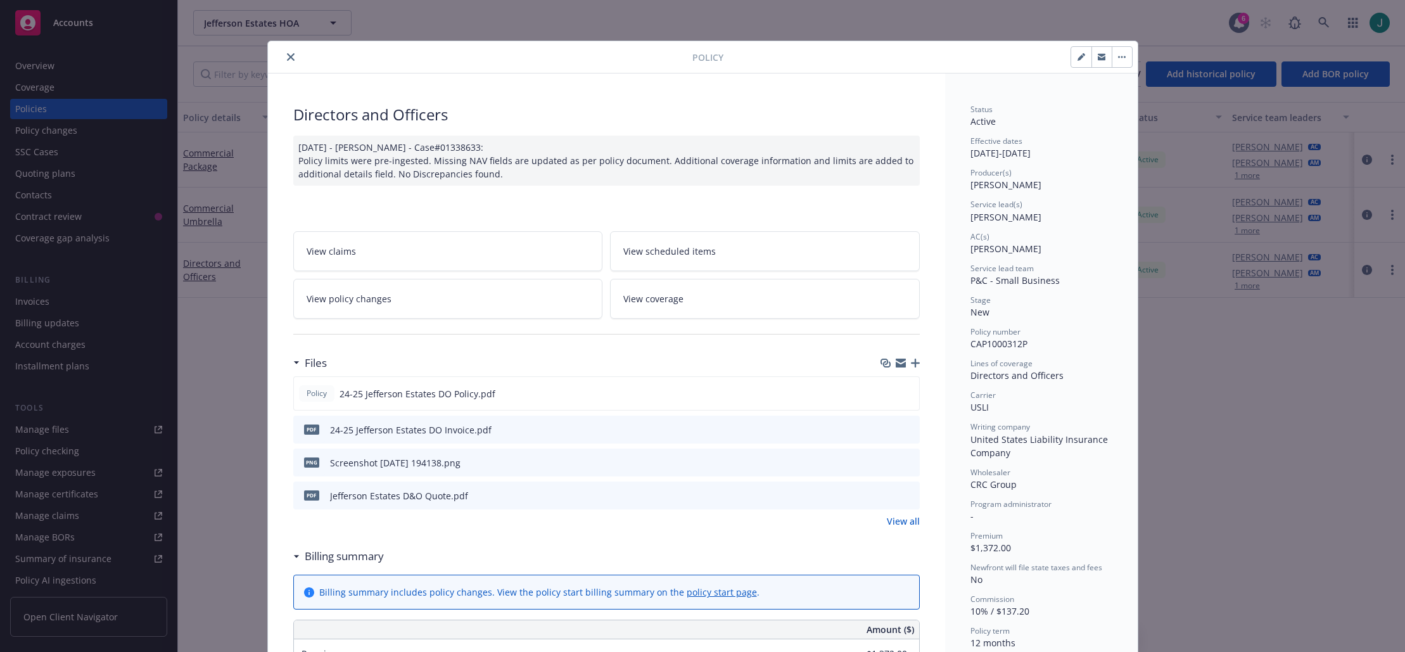
click at [907, 430] on icon "preview file" at bounding box center [907, 428] width 11 height 9
click at [287, 54] on icon "close" at bounding box center [291, 57] width 8 height 8
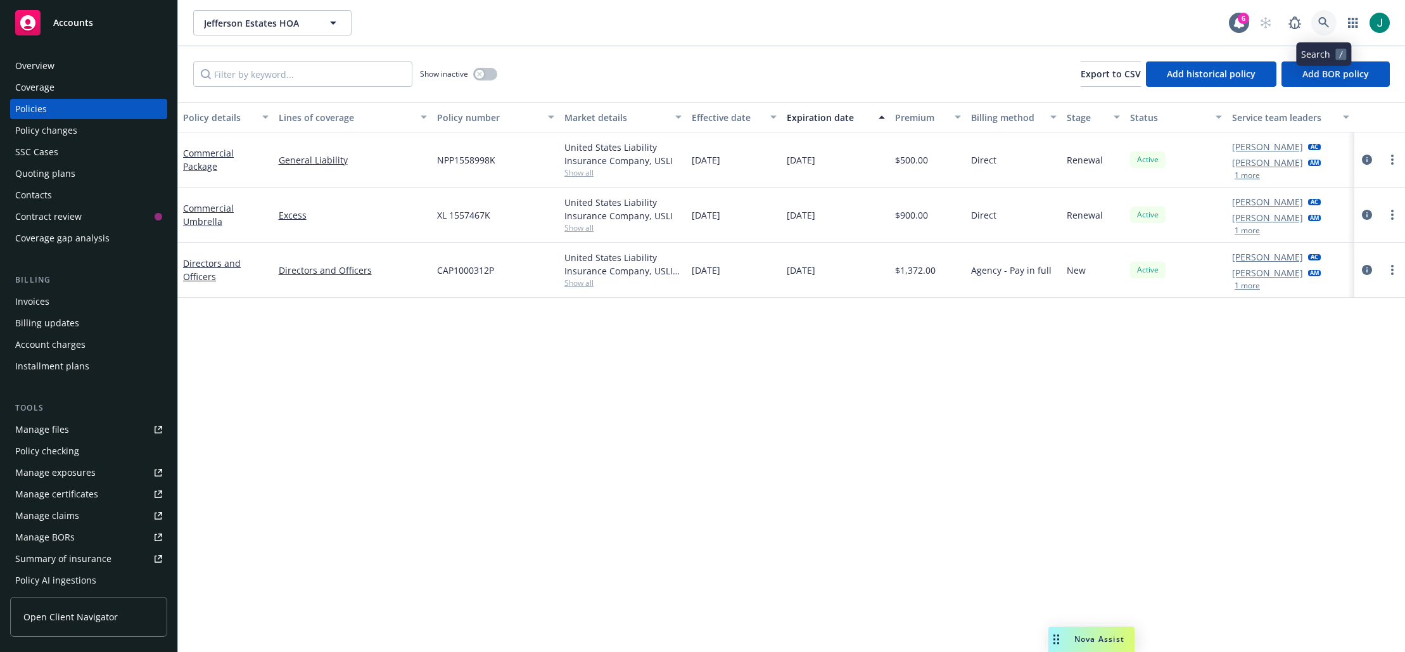
click at [1323, 15] on link at bounding box center [1323, 22] width 25 height 25
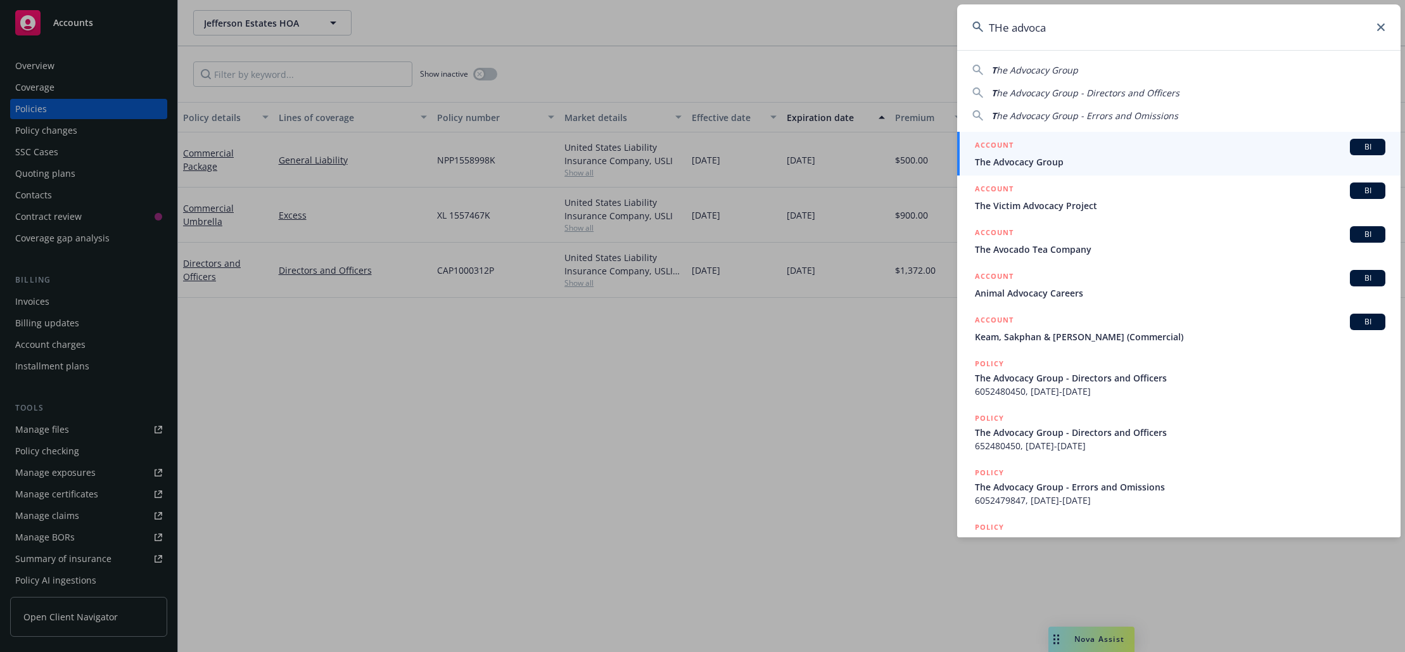
type input "THe advoca"
click at [1070, 153] on div "ACCOUNT BI" at bounding box center [1180, 147] width 411 height 16
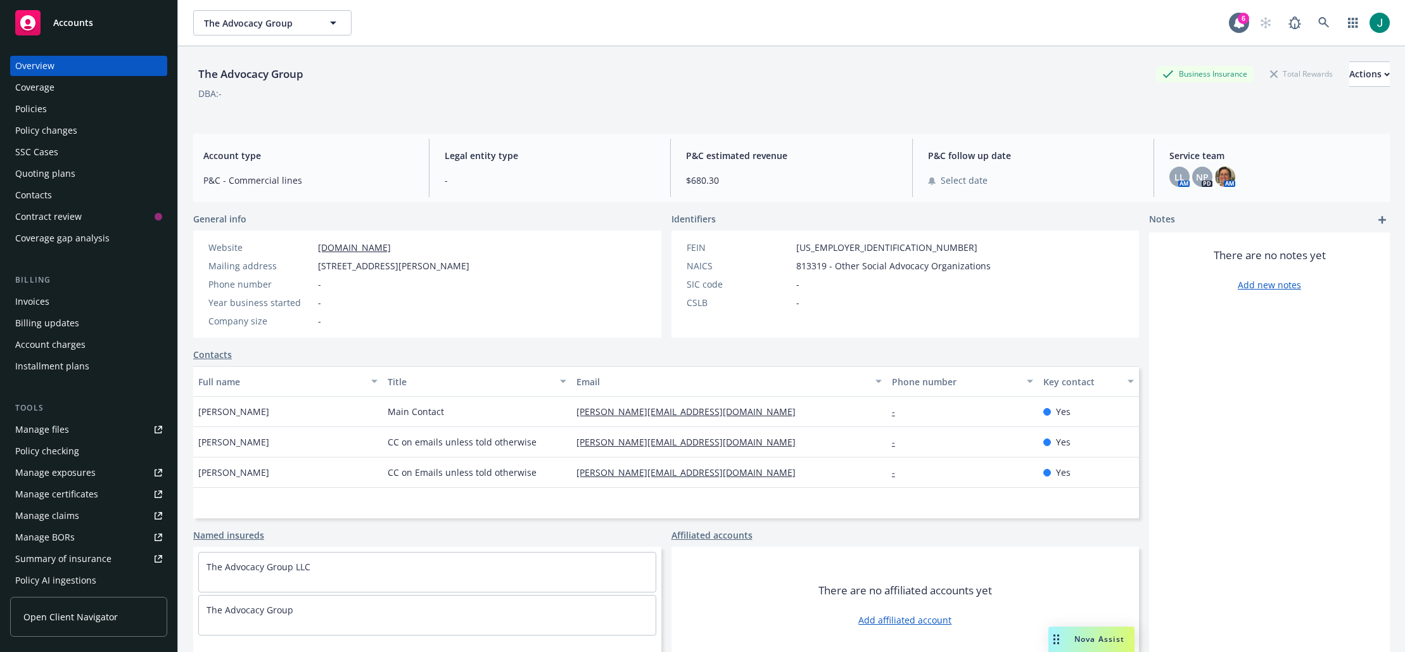
click at [36, 117] on div "Policies" at bounding box center [31, 109] width 32 height 20
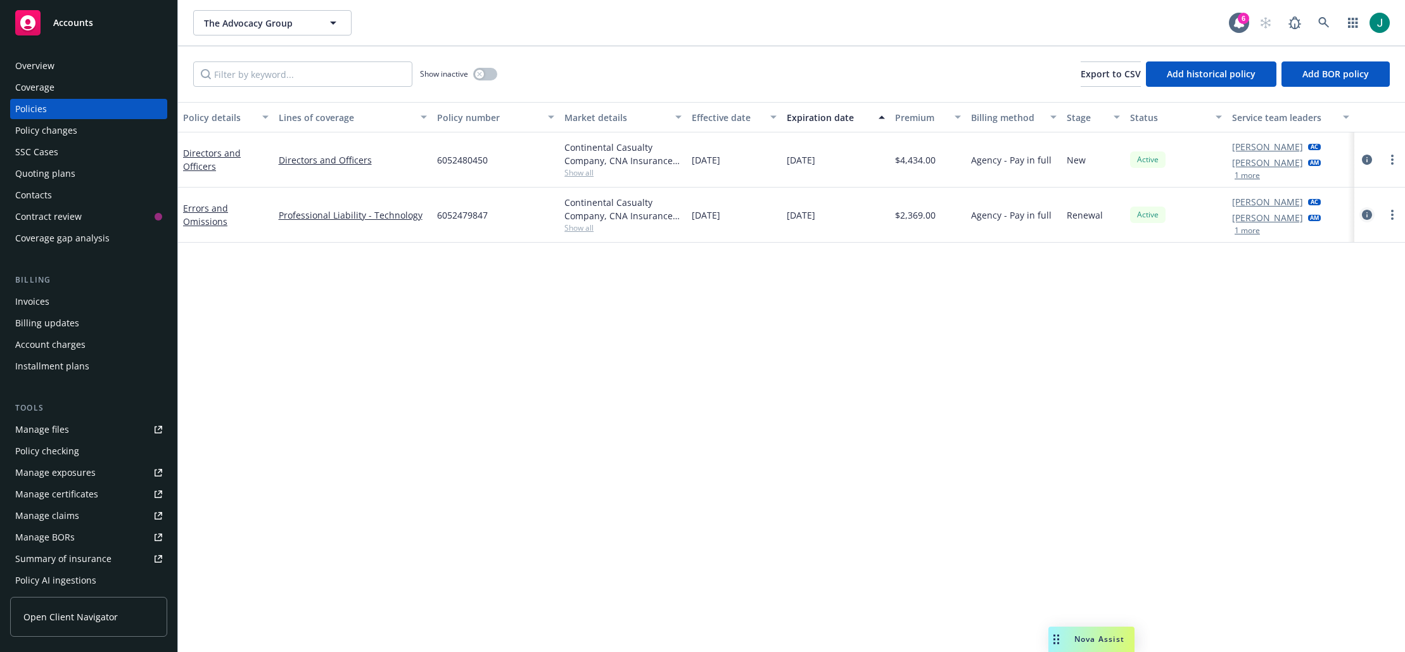
click at [1368, 215] on icon "circleInformation" at bounding box center [1367, 215] width 10 height 10
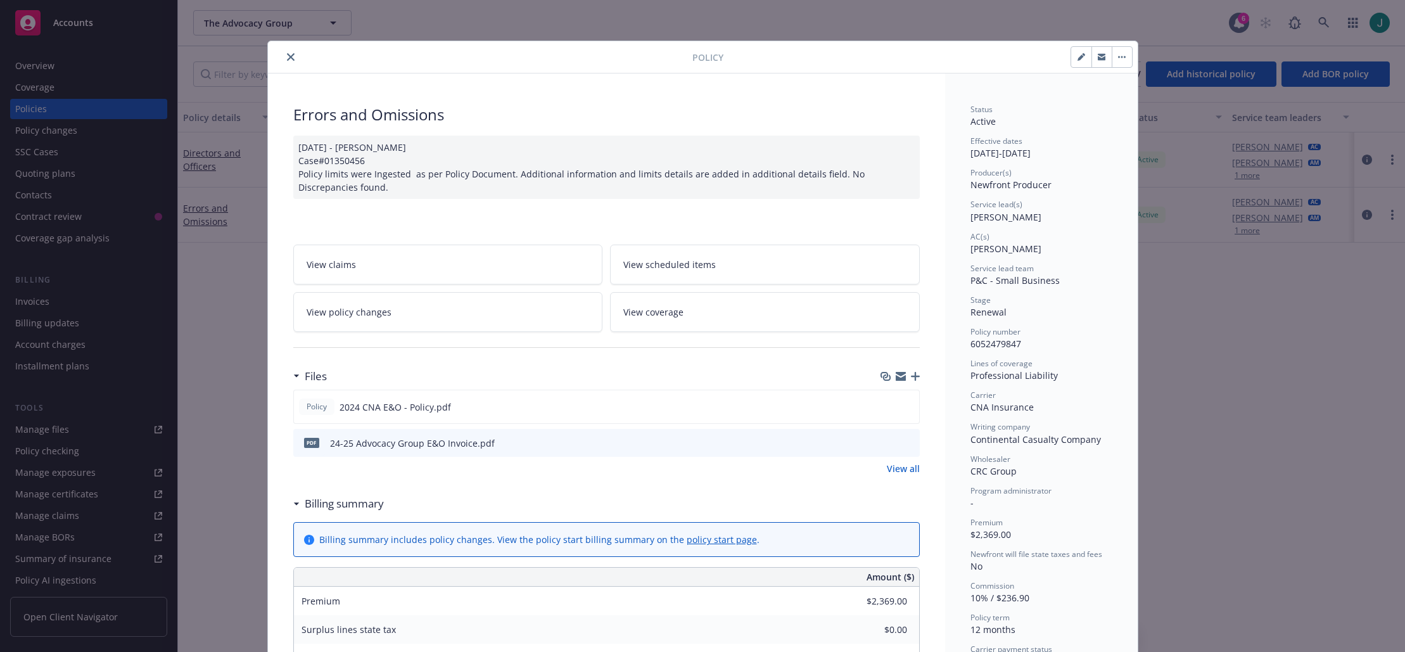
click at [903, 447] on button at bounding box center [908, 442] width 11 height 13
click at [903, 438] on icon "preview file" at bounding box center [907, 442] width 11 height 9
click at [287, 49] on div "Policy" at bounding box center [703, 57] width 870 height 32
click at [283, 56] on button "close" at bounding box center [290, 56] width 15 height 15
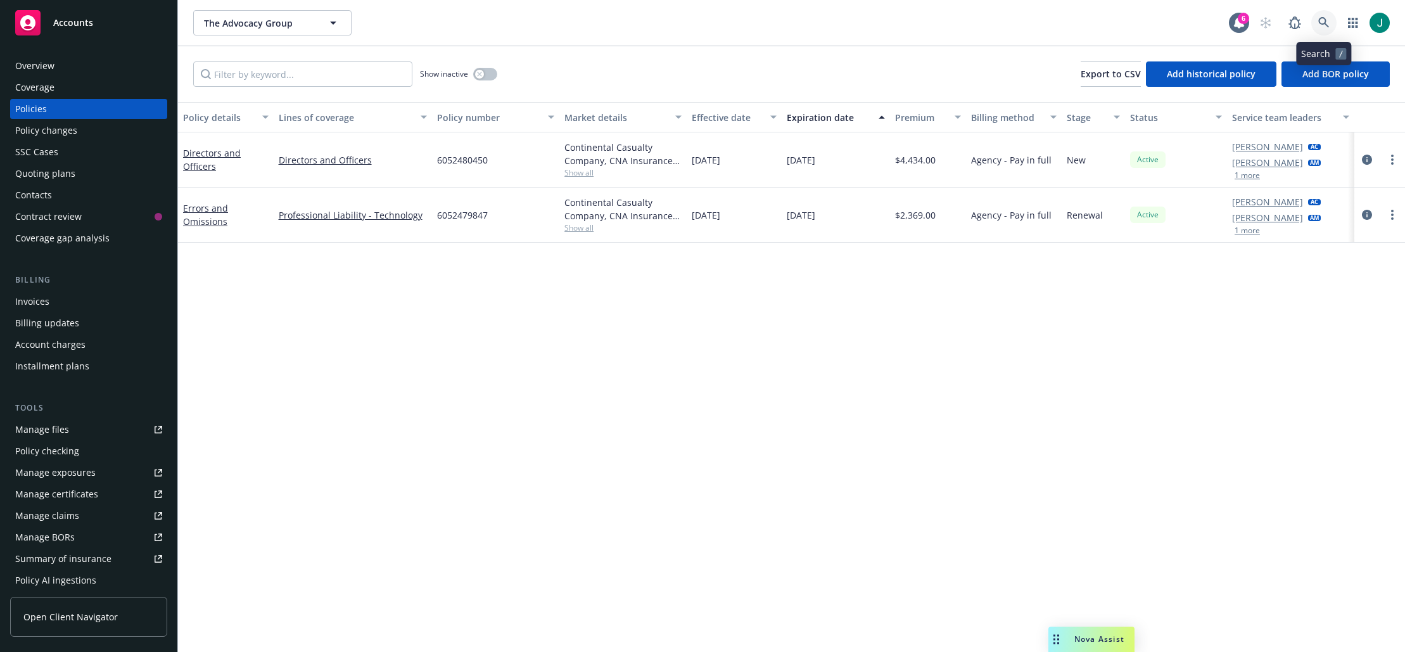
click at [1322, 21] on icon at bounding box center [1323, 22] width 11 height 11
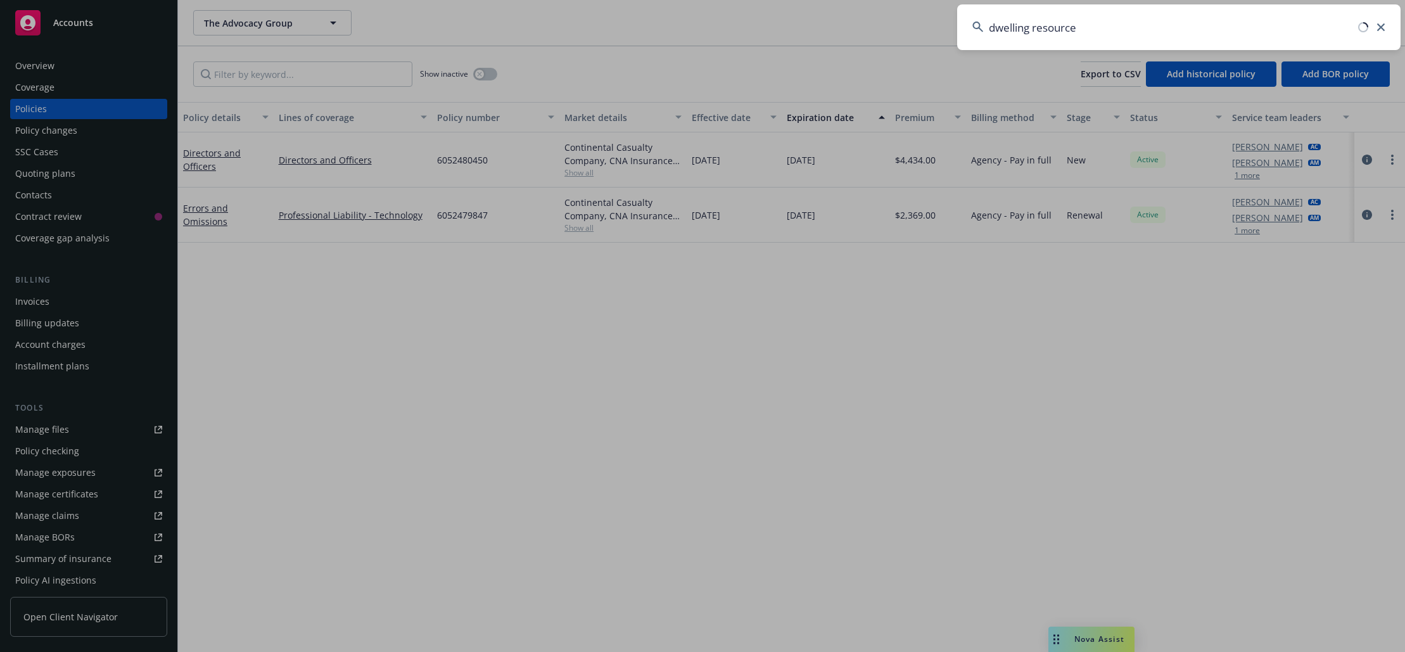
type input "dwelling resources"
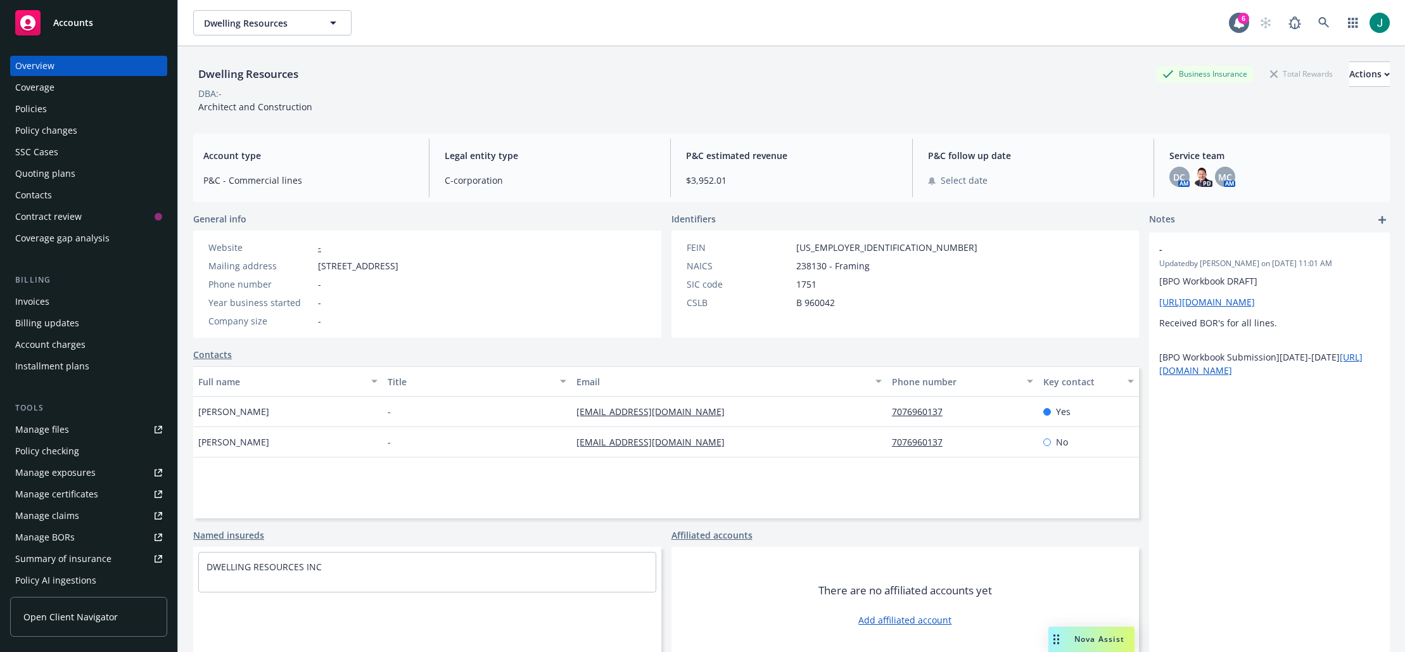
click at [32, 111] on div "Policies" at bounding box center [31, 109] width 32 height 20
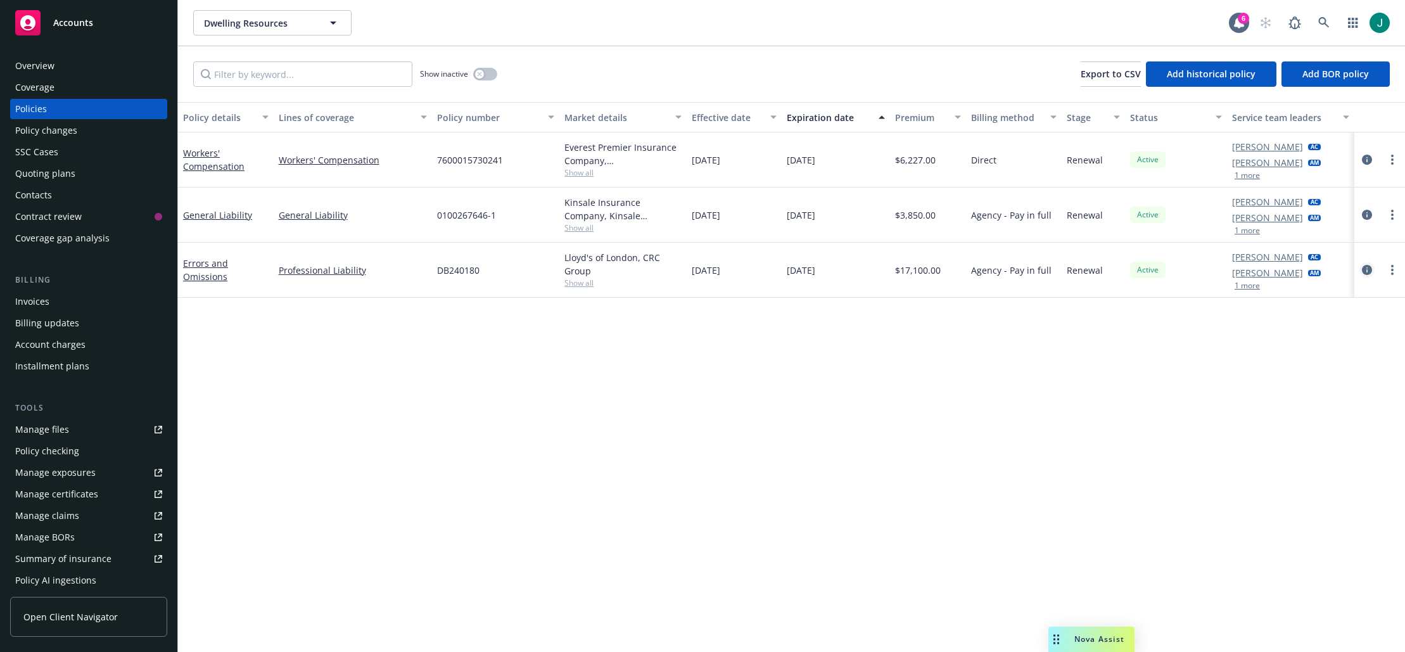
click at [1368, 271] on icon "circleInformation" at bounding box center [1367, 270] width 10 height 10
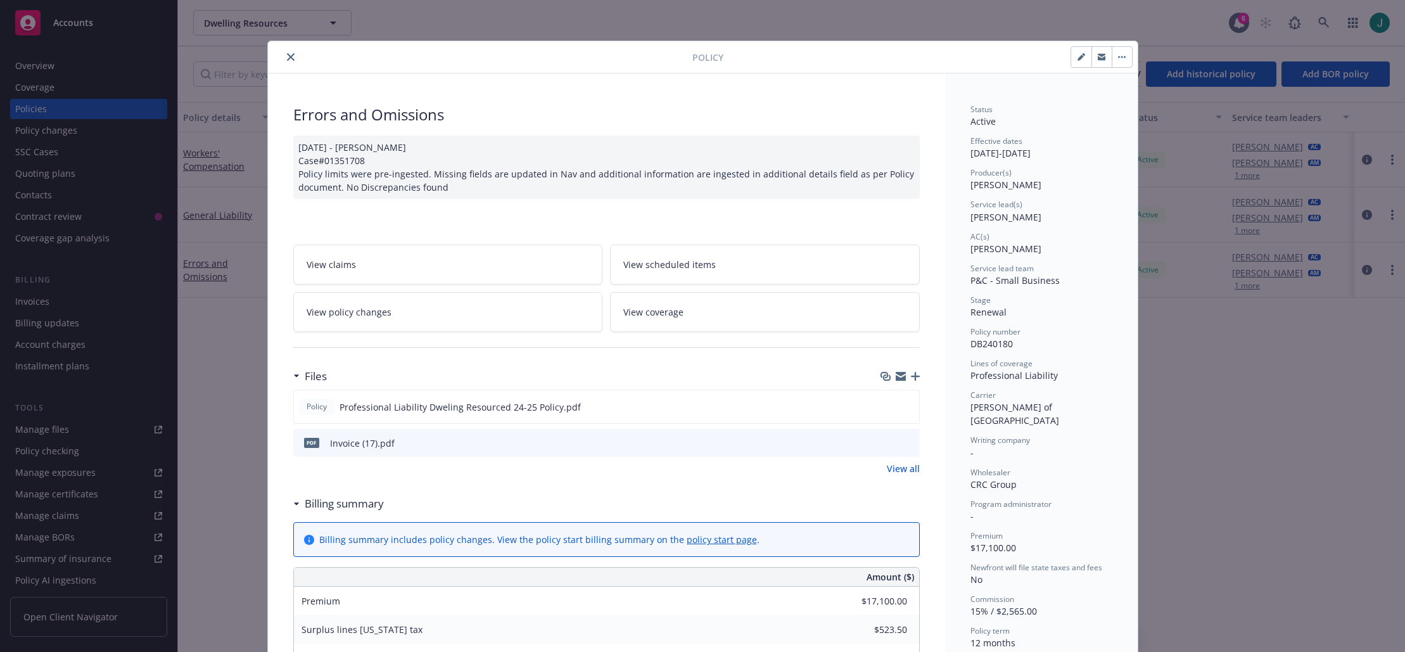
click at [908, 443] on icon "preview file" at bounding box center [907, 442] width 11 height 9
click at [904, 472] on link "View all" at bounding box center [903, 468] width 33 height 13
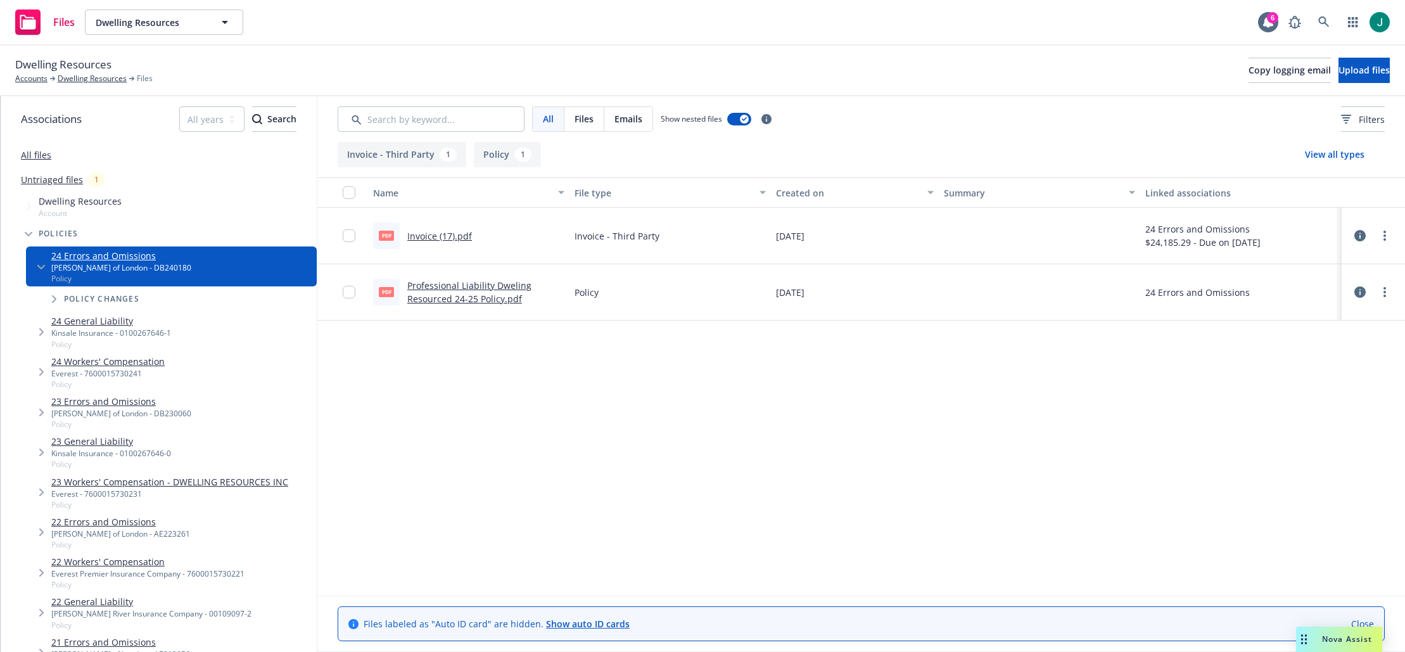
click at [514, 293] on link "Professional Liability Dweling Resourced 24-25 Policy.pdf" at bounding box center [469, 291] width 124 height 25
click at [1325, 25] on icon at bounding box center [1323, 21] width 11 height 11
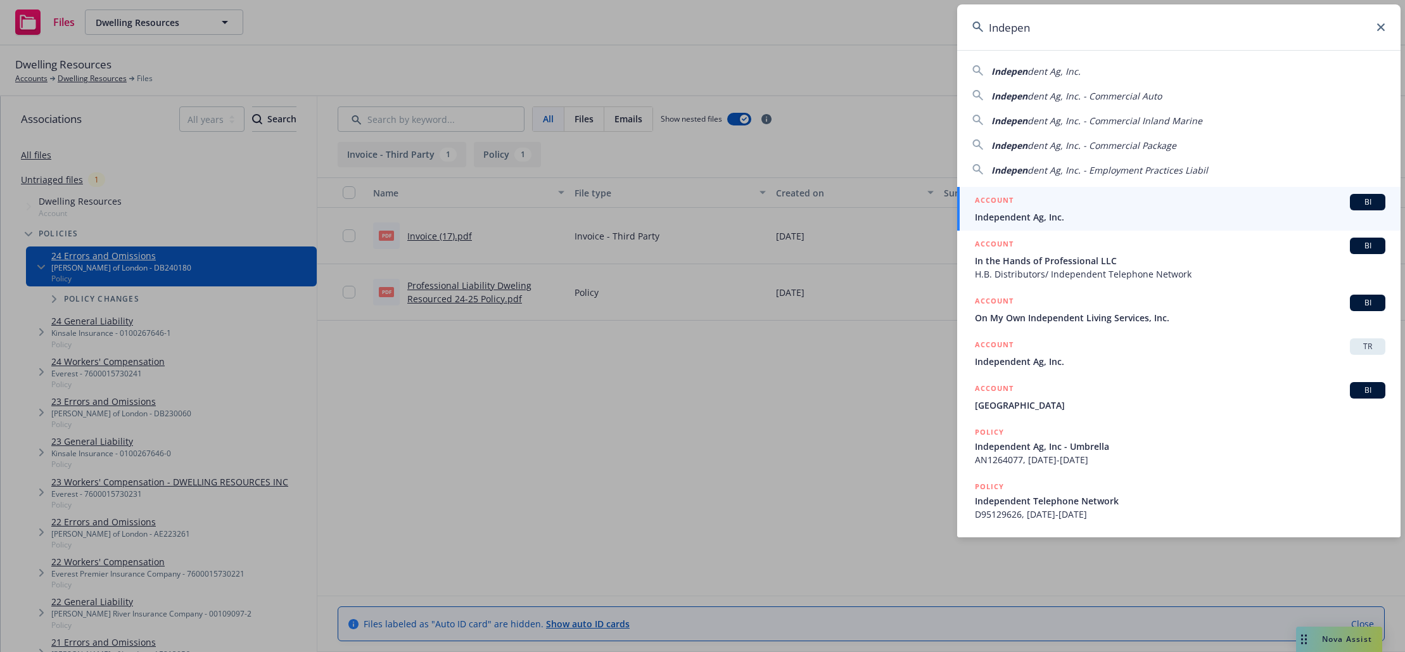
type input "Indepen"
click at [993, 212] on span "Independent Ag, Inc." at bounding box center [1180, 216] width 411 height 13
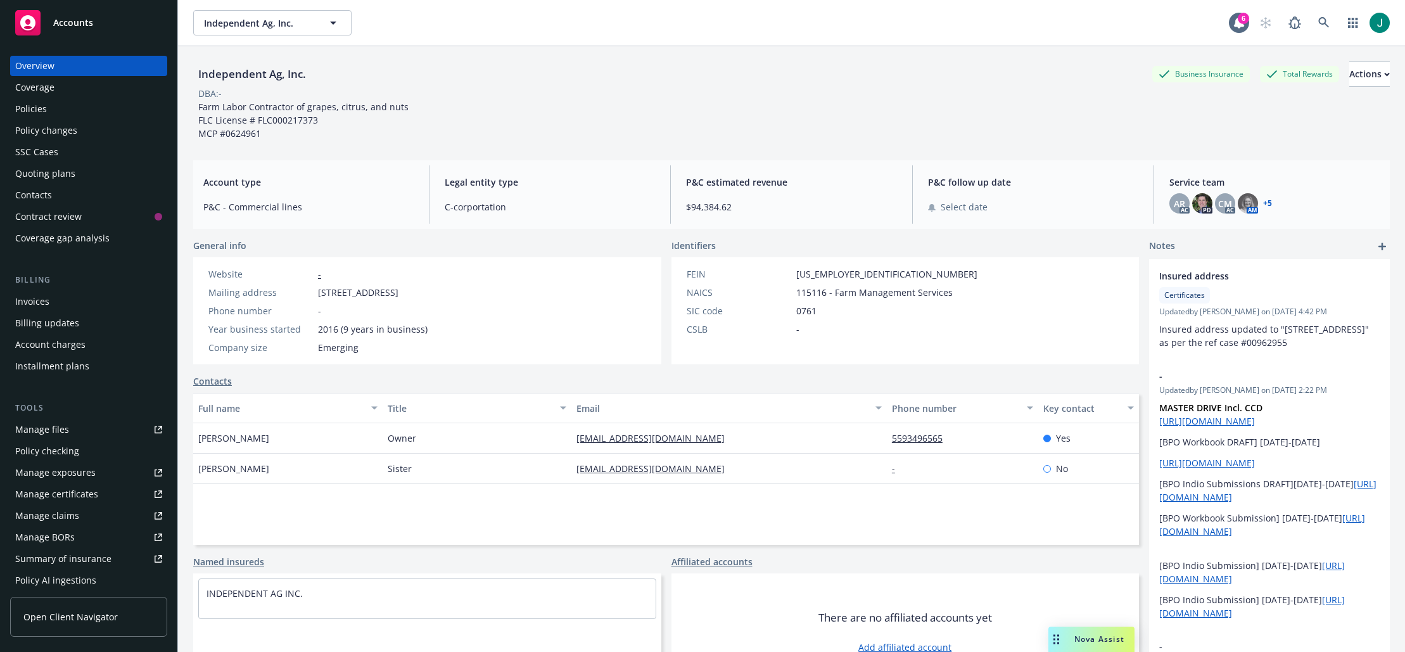
click at [39, 111] on div "Policies" at bounding box center [31, 109] width 32 height 20
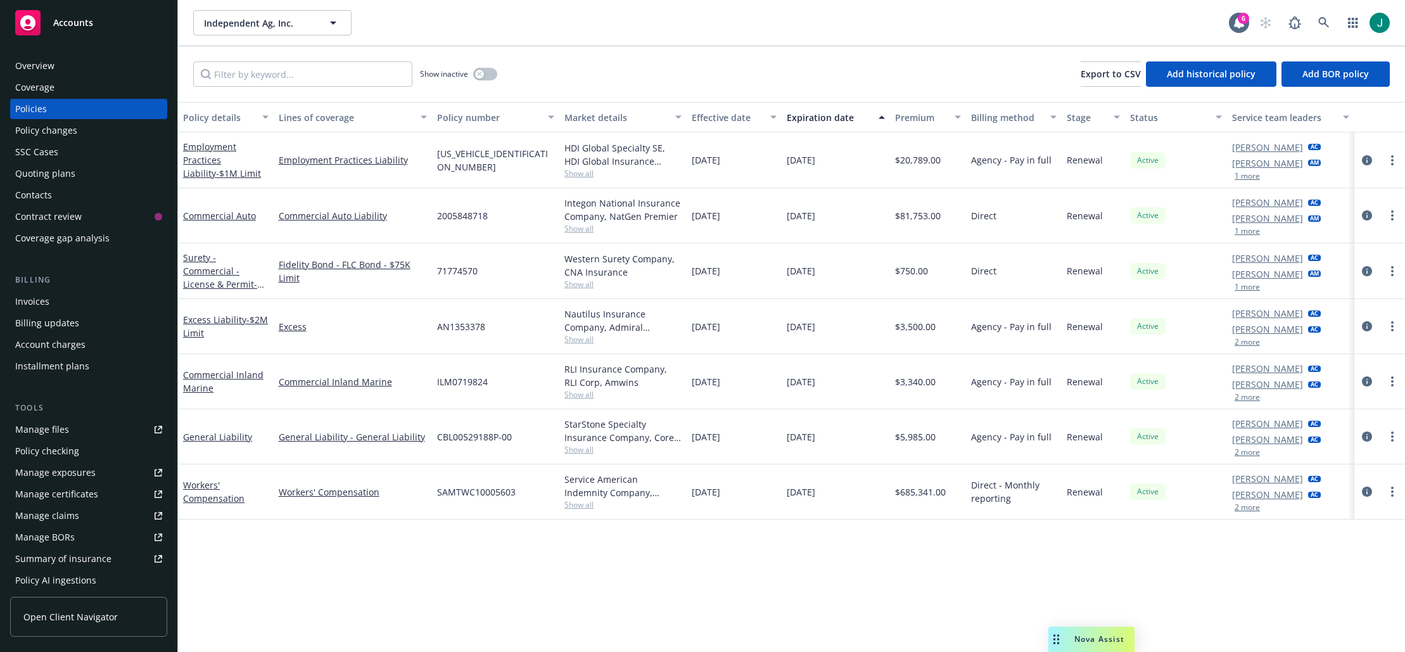
click at [587, 177] on span "Show all" at bounding box center [622, 173] width 117 height 11
click at [1369, 159] on icon "circleInformation" at bounding box center [1367, 160] width 10 height 10
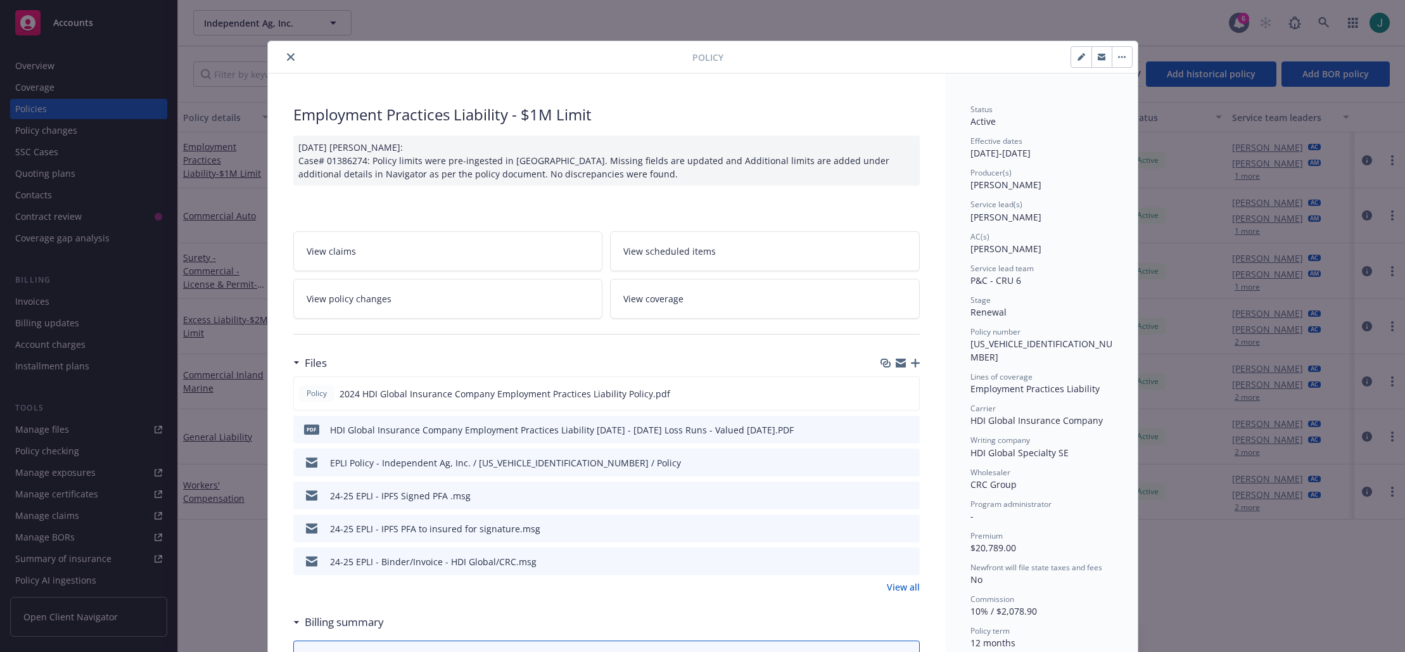
click at [906, 563] on icon "preview file" at bounding box center [907, 560] width 11 height 9
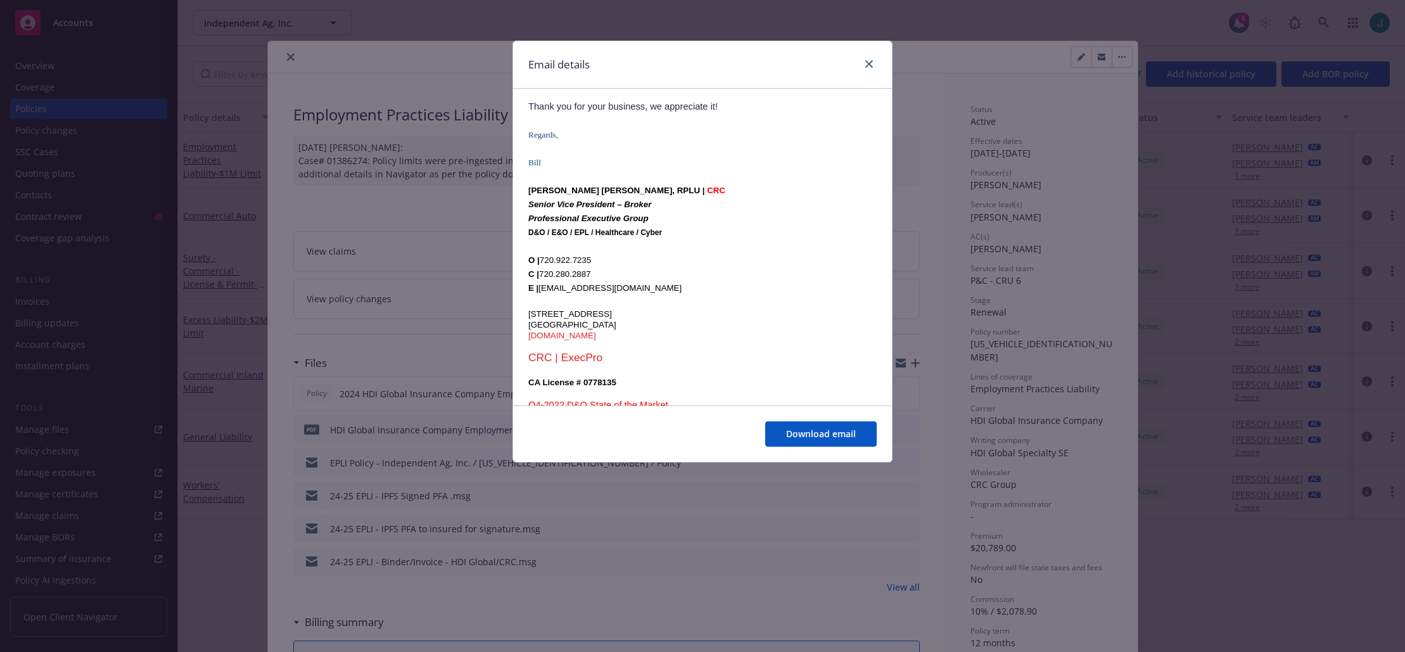
scroll to position [634, 0]
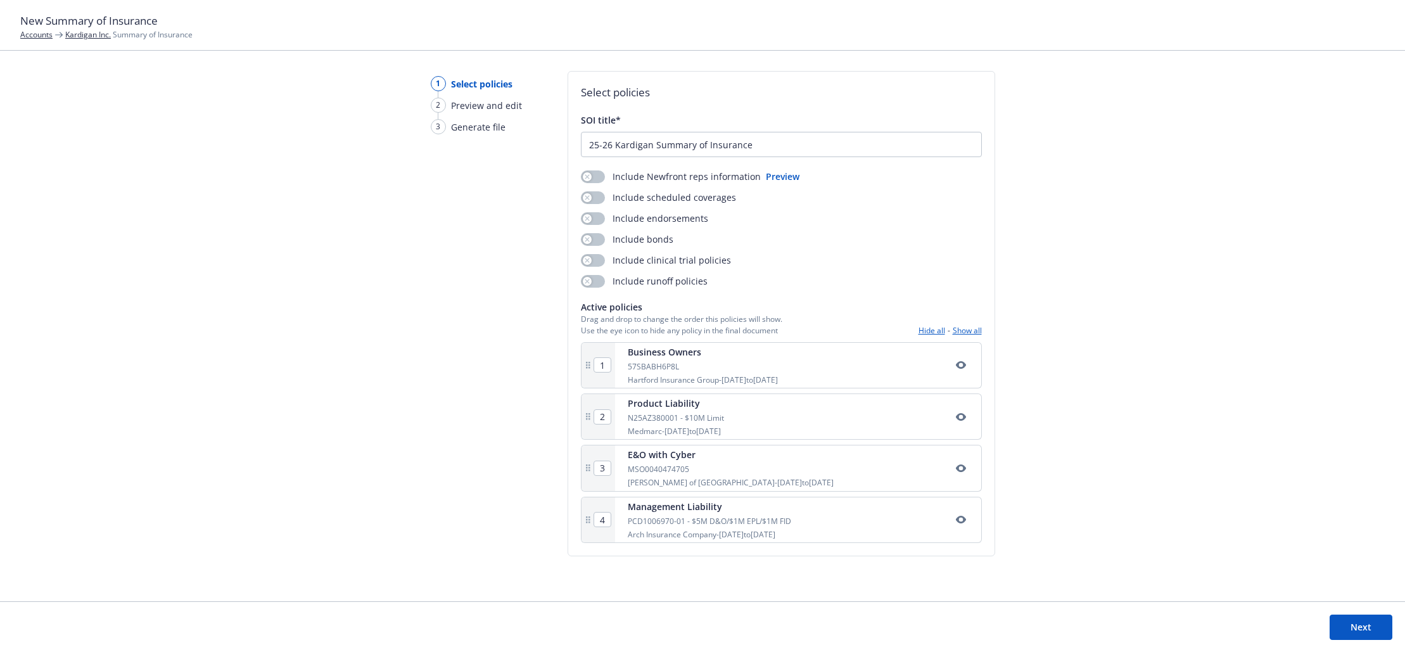
click at [1365, 628] on button "Next" at bounding box center [1361, 627] width 63 height 25
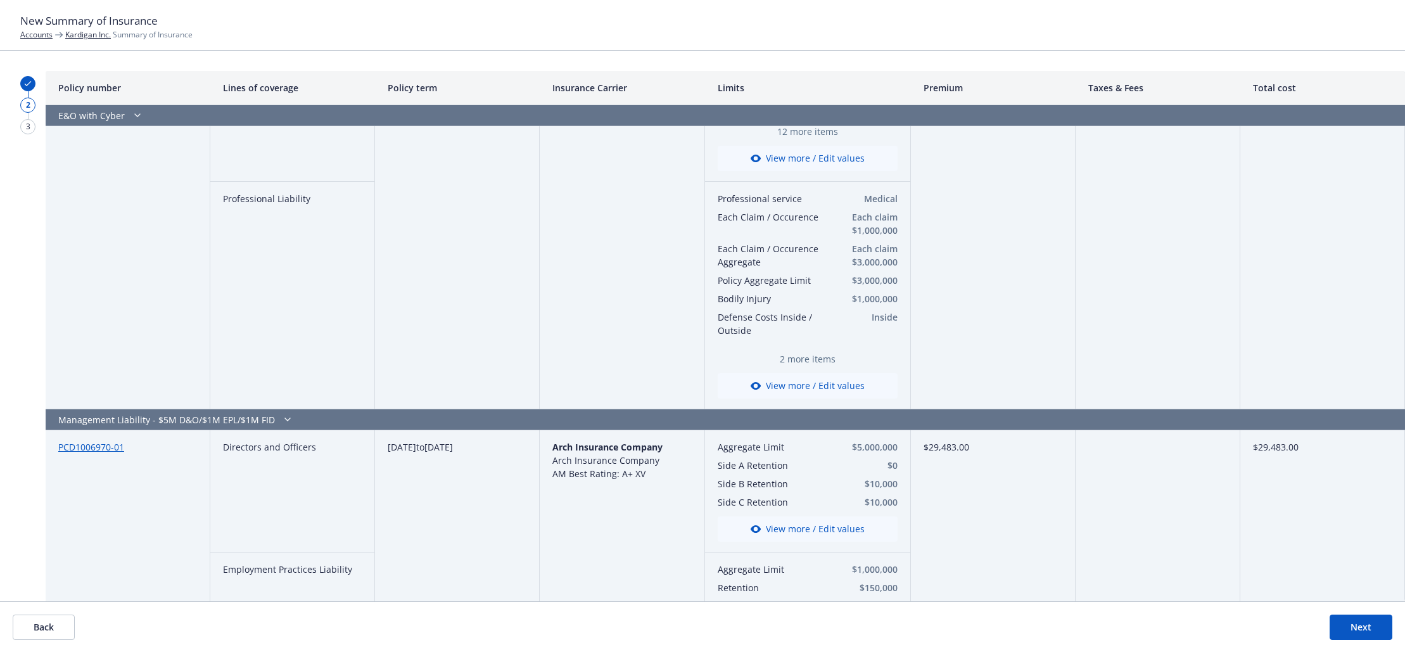
scroll to position [1399, 0]
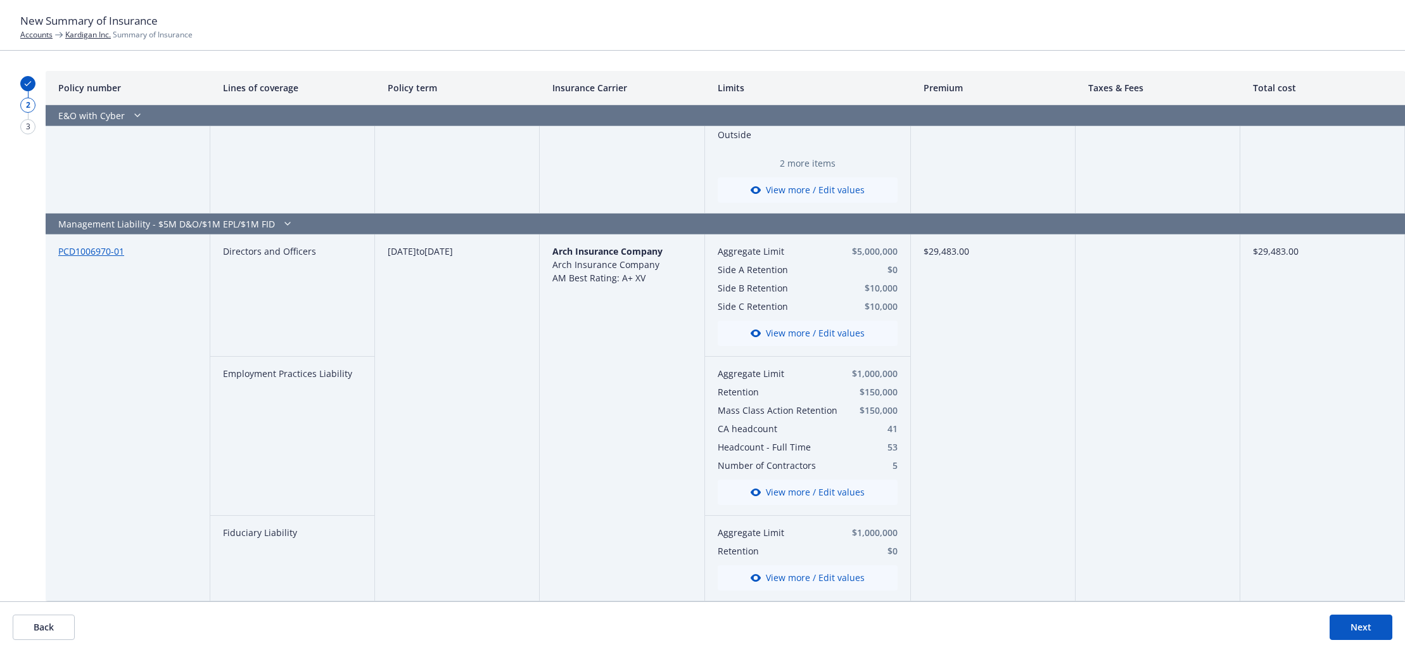
click at [828, 496] on button "View more / Edit values" at bounding box center [808, 492] width 180 height 25
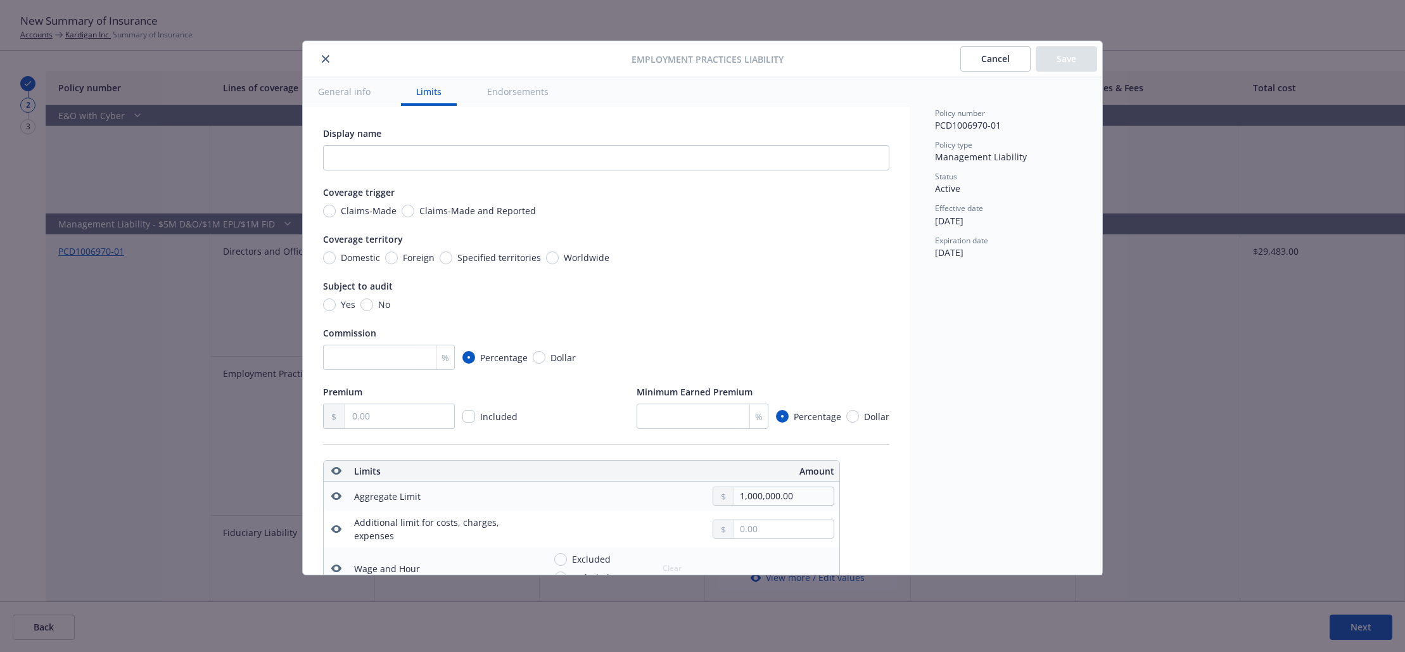
scroll to position [354, 0]
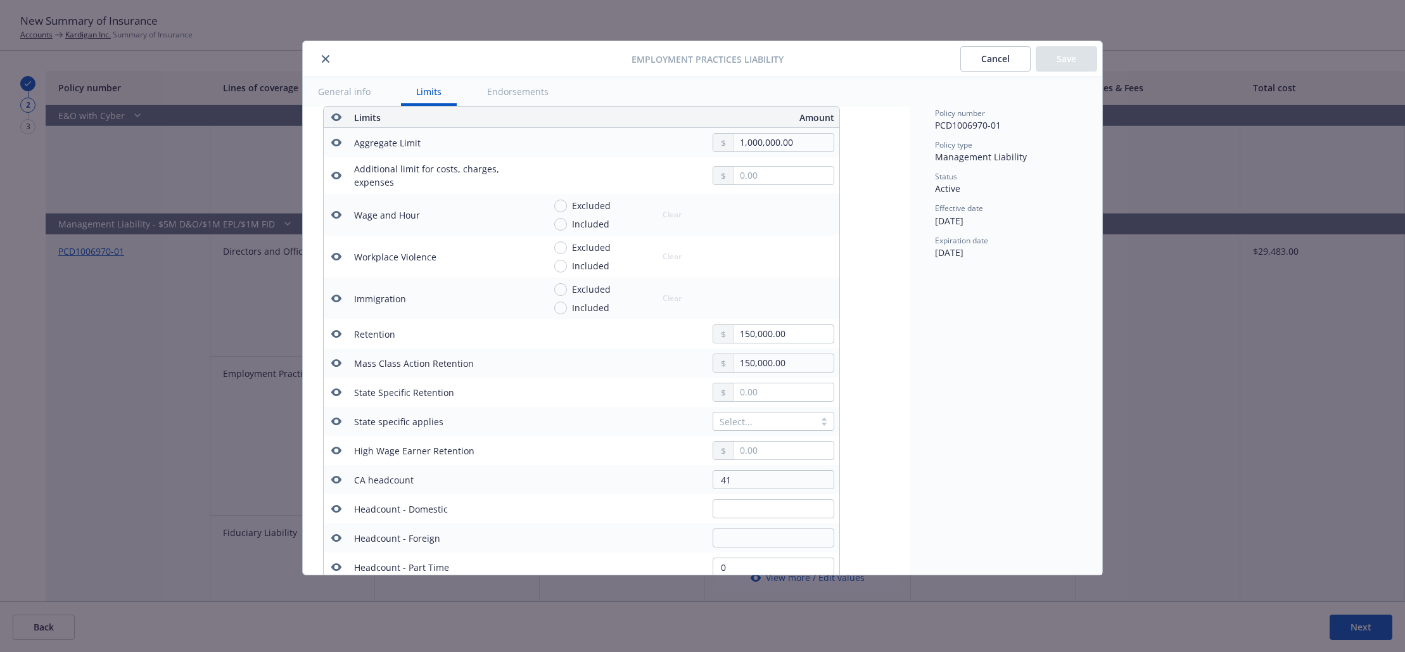
click at [338, 478] on icon "button" at bounding box center [336, 480] width 10 height 10
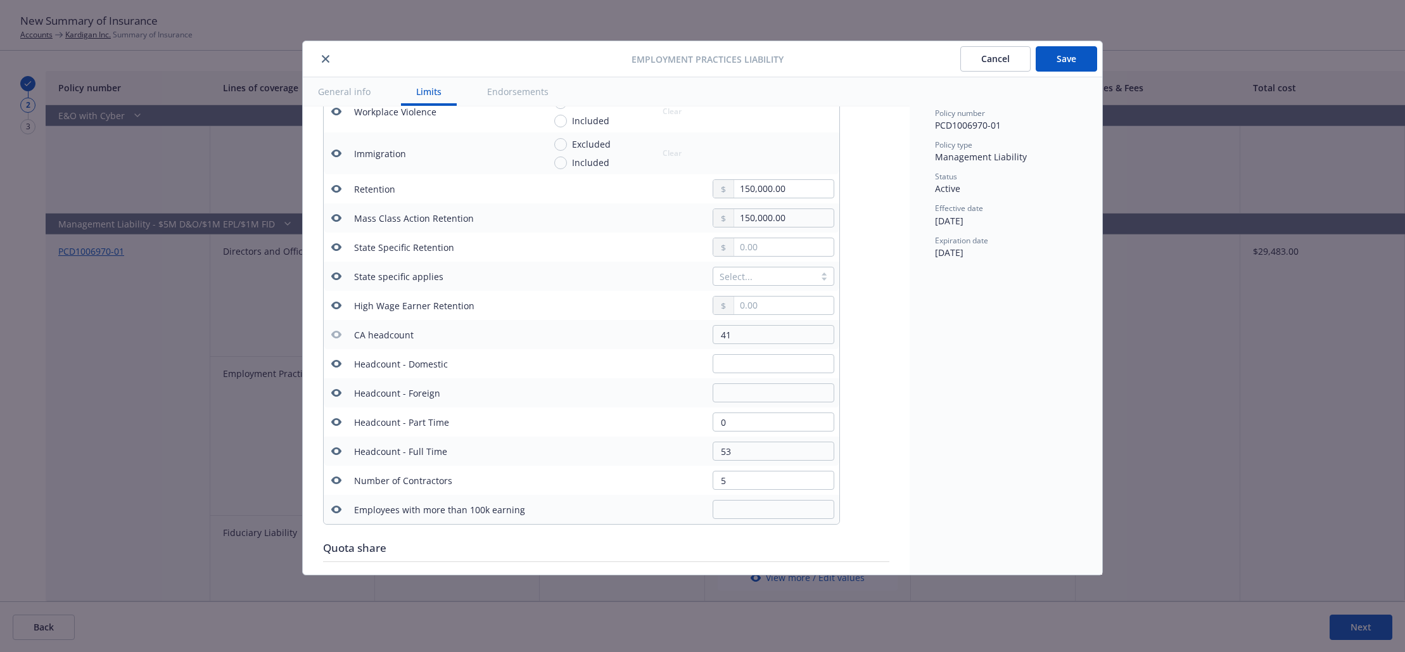
scroll to position [544, 0]
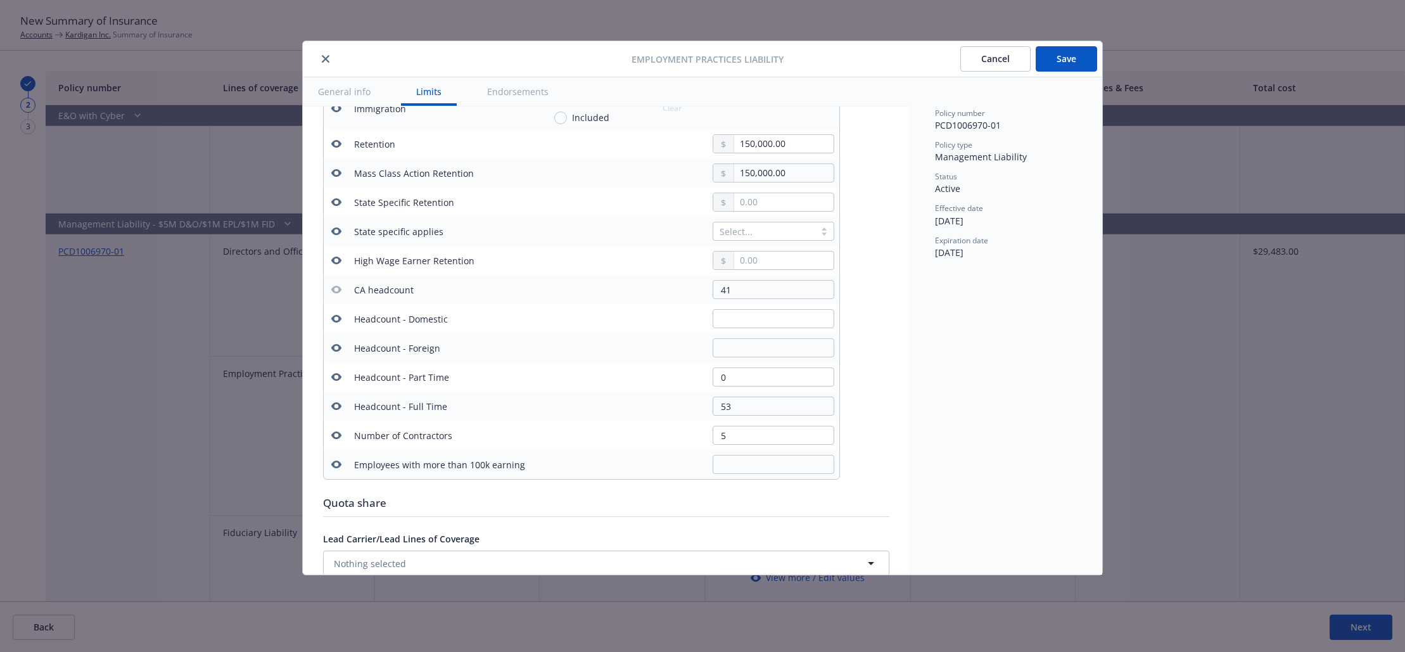
click at [340, 376] on icon "button" at bounding box center [336, 377] width 10 height 8
click at [335, 407] on icon "button" at bounding box center [336, 406] width 10 height 10
click at [336, 435] on icon "button" at bounding box center [336, 435] width 10 height 10
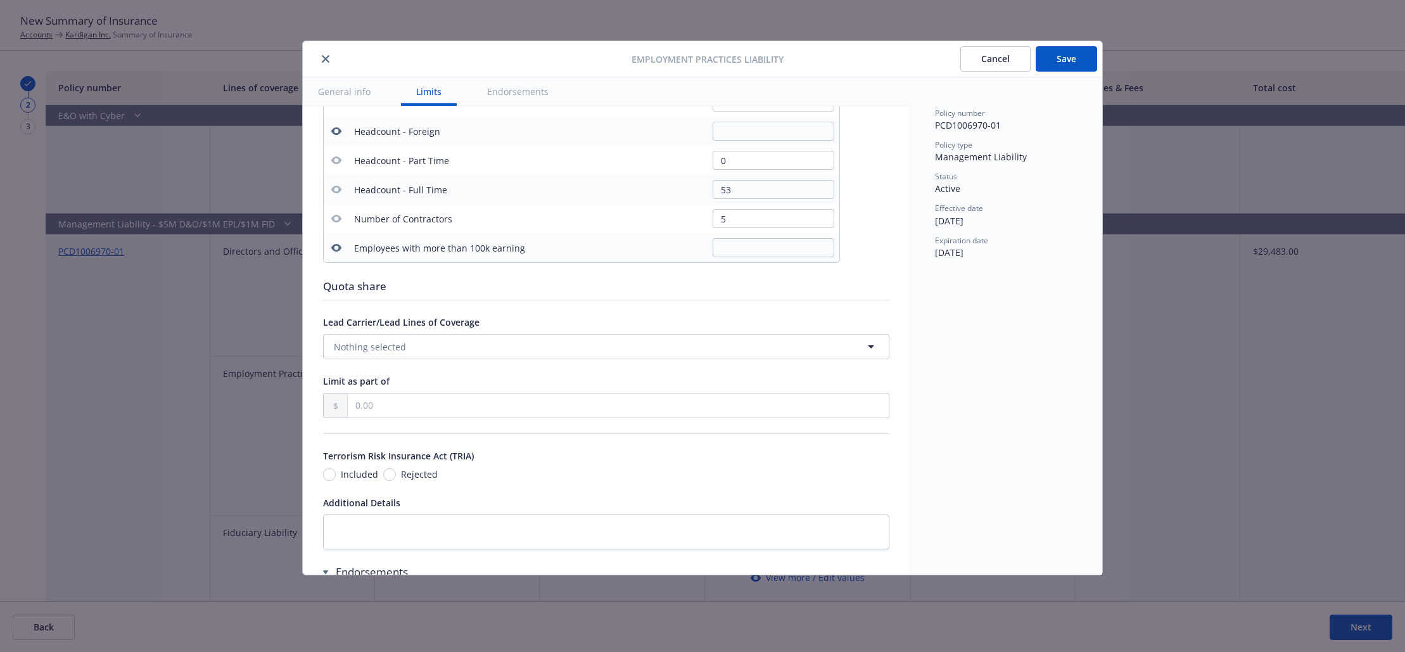
scroll to position [897, 0]
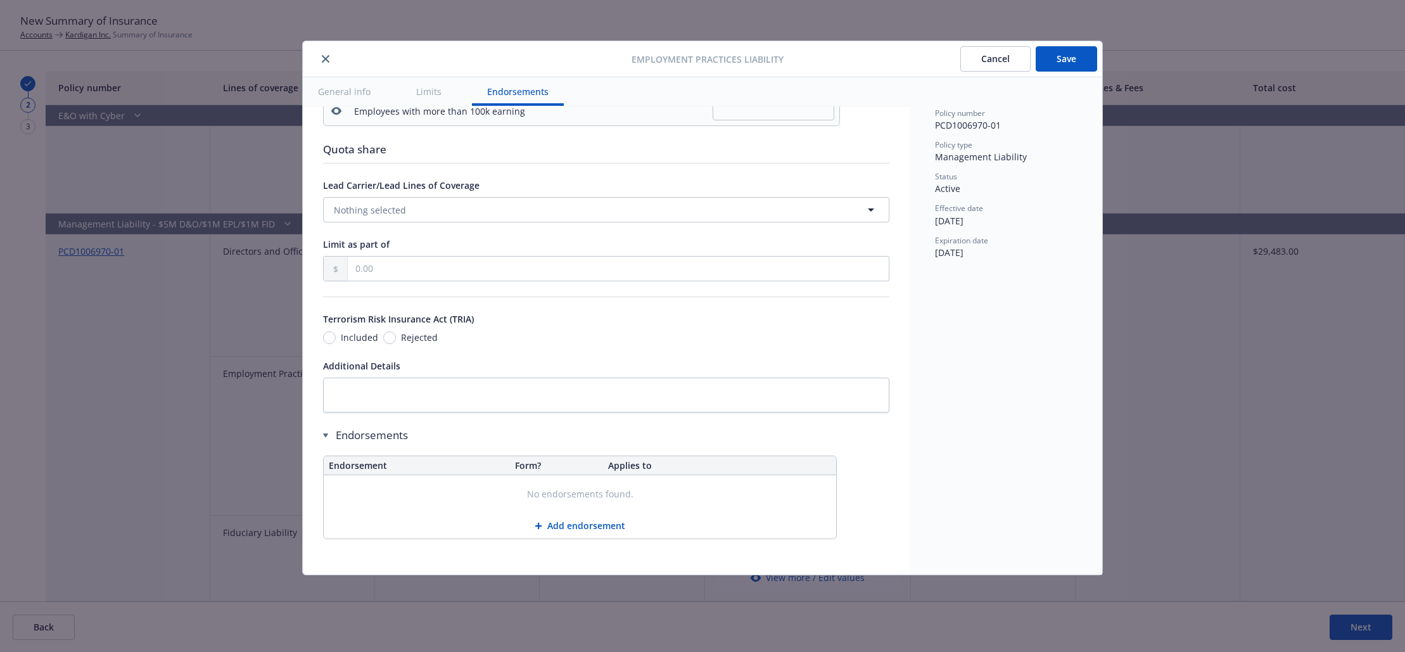
click at [1068, 61] on button "Save" at bounding box center [1066, 58] width 61 height 25
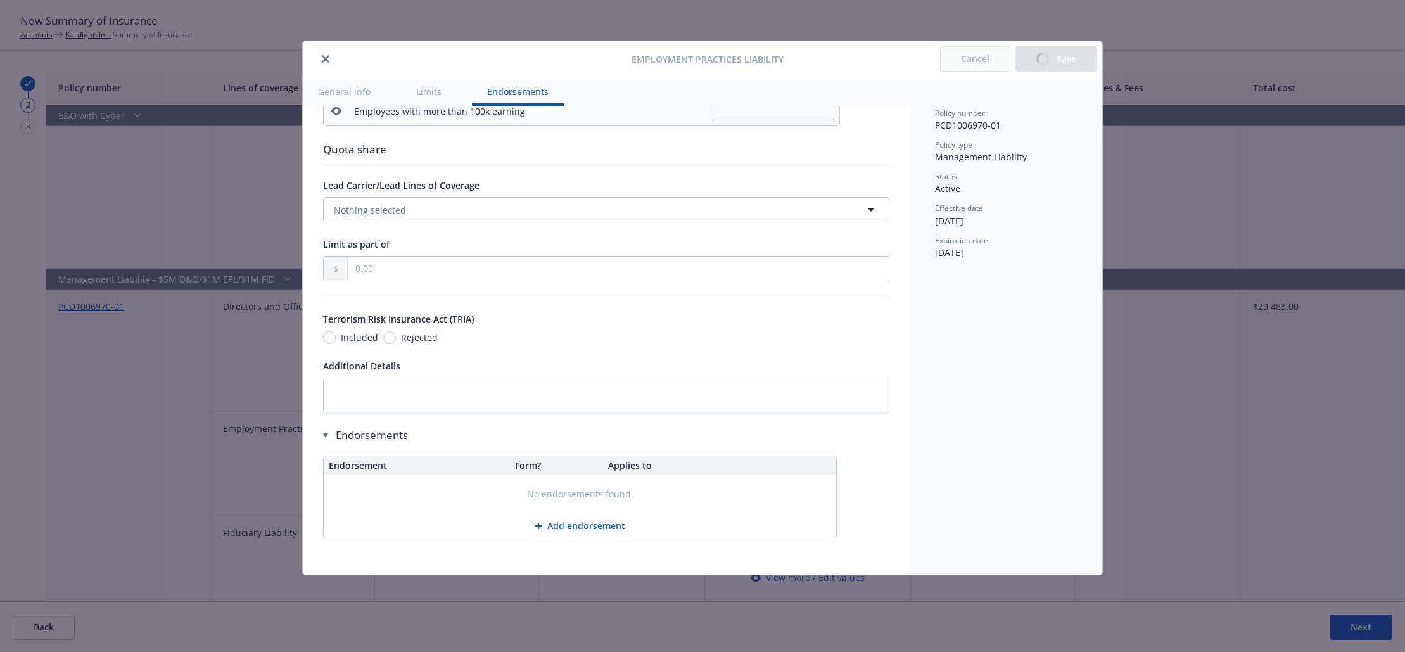
scroll to position [1344, 0]
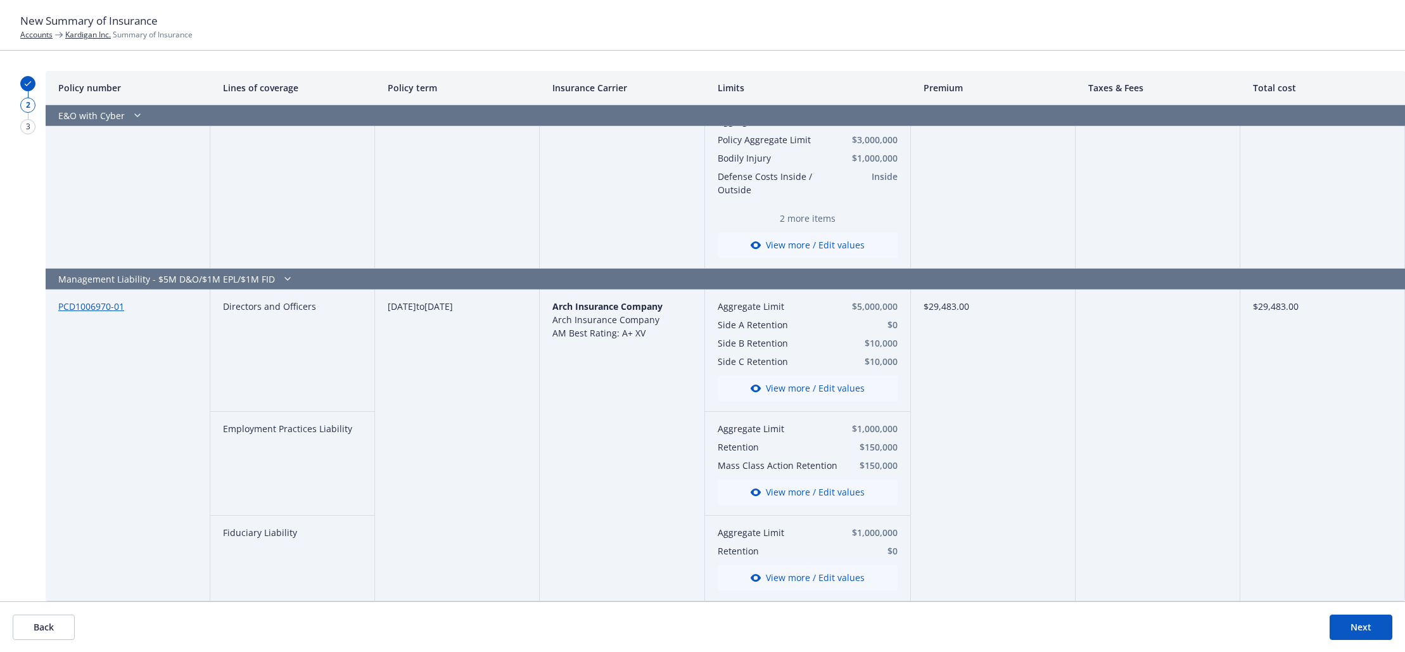
click at [1365, 625] on button "Next" at bounding box center [1361, 627] width 63 height 25
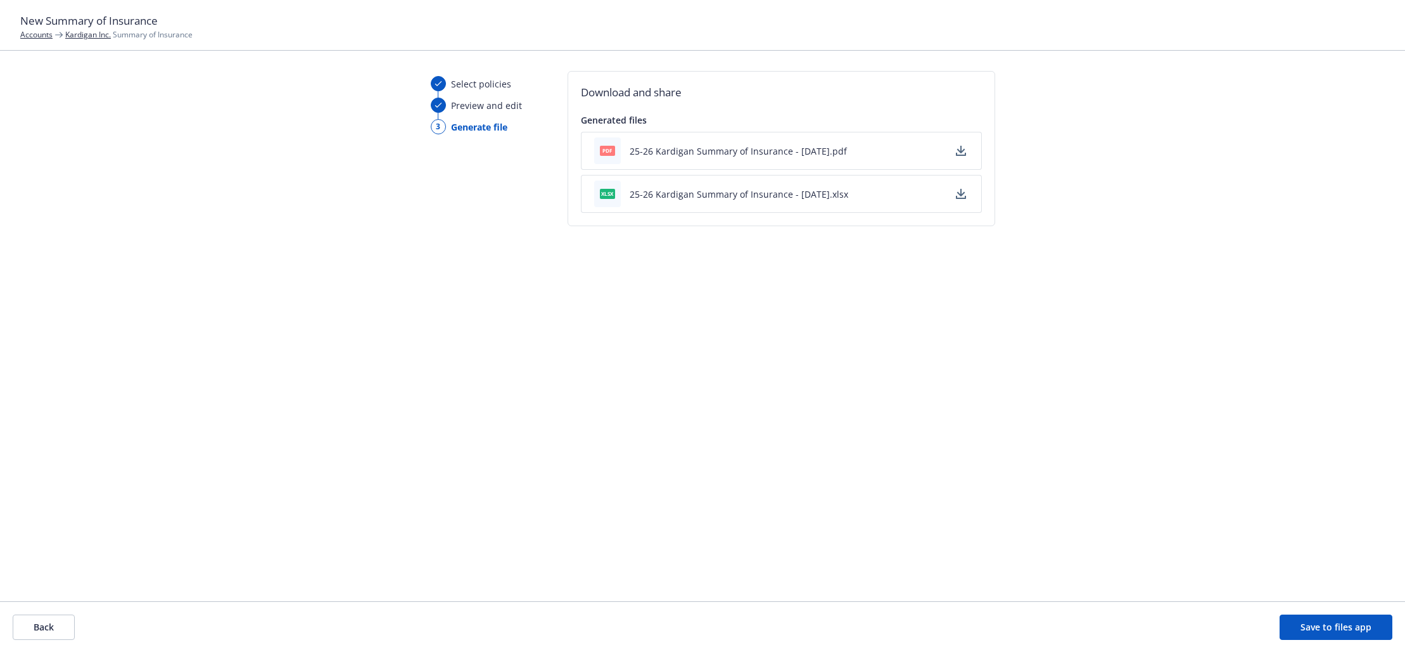
click at [1353, 630] on button "Save to files app" at bounding box center [1336, 627] width 113 height 25
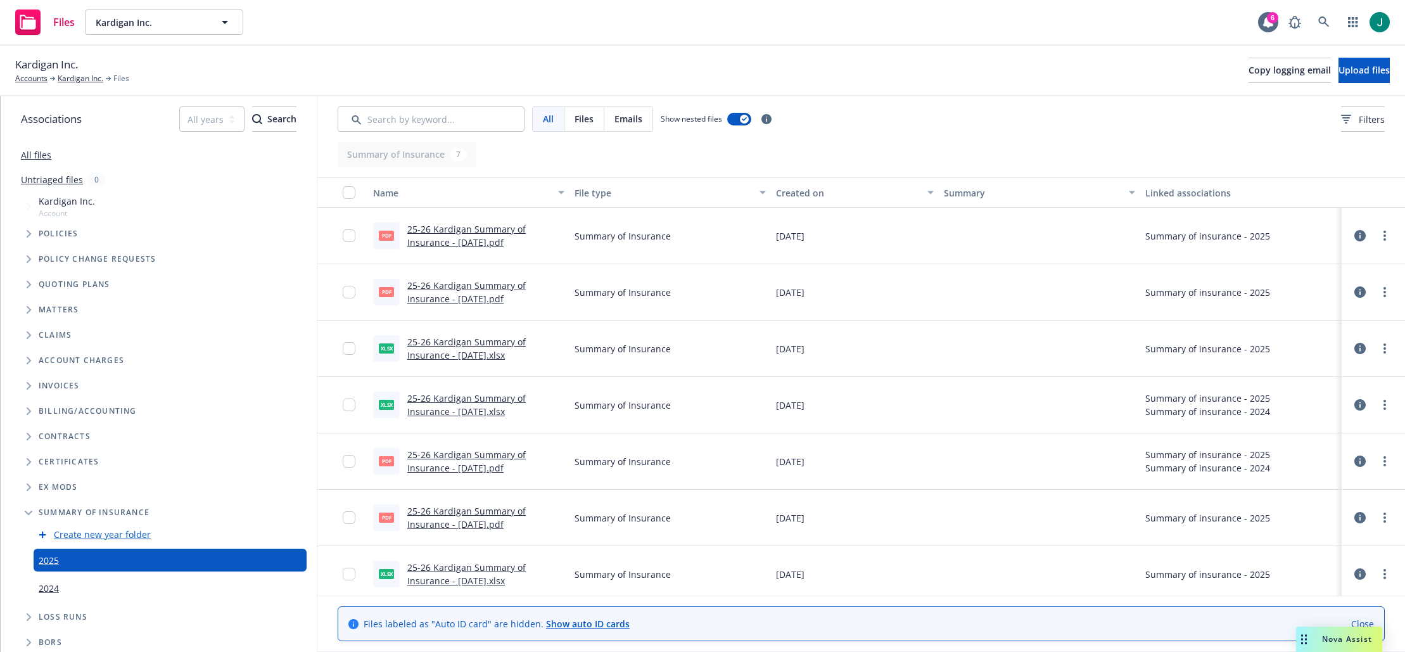
click at [1354, 350] on icon at bounding box center [1359, 348] width 11 height 11
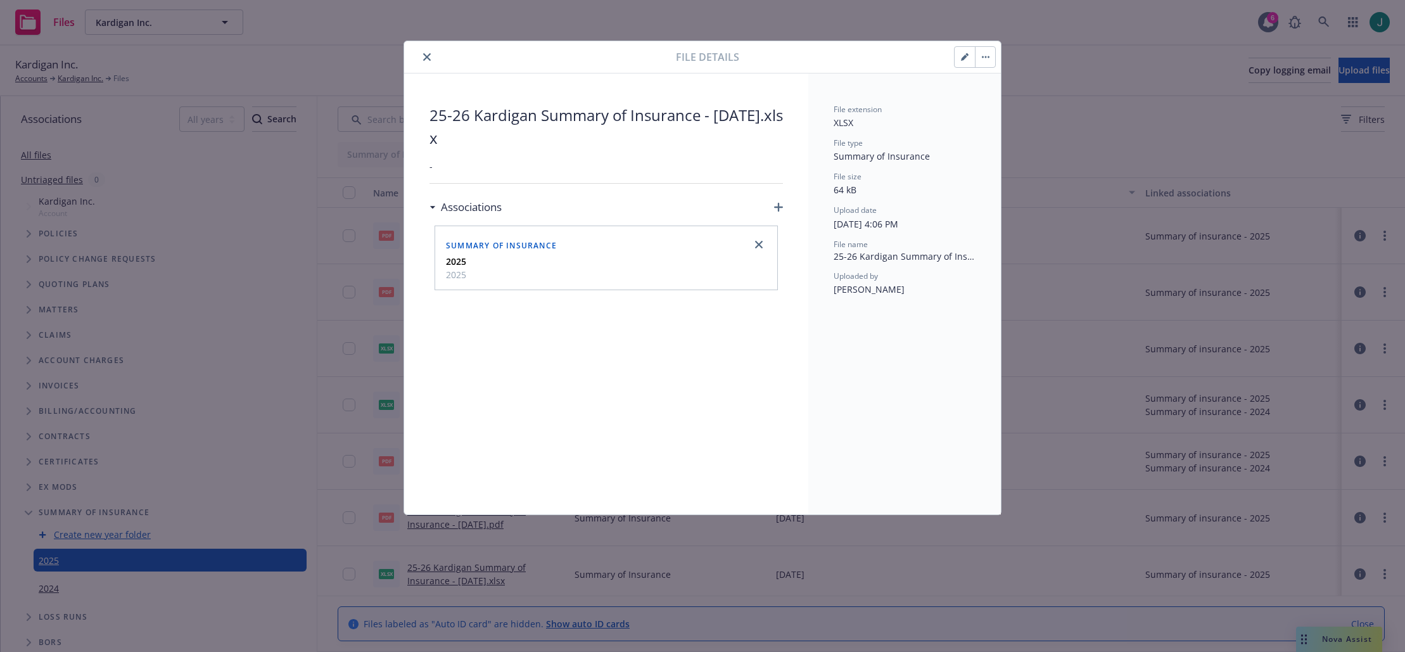
click at [987, 62] on button "button" at bounding box center [985, 57] width 20 height 20
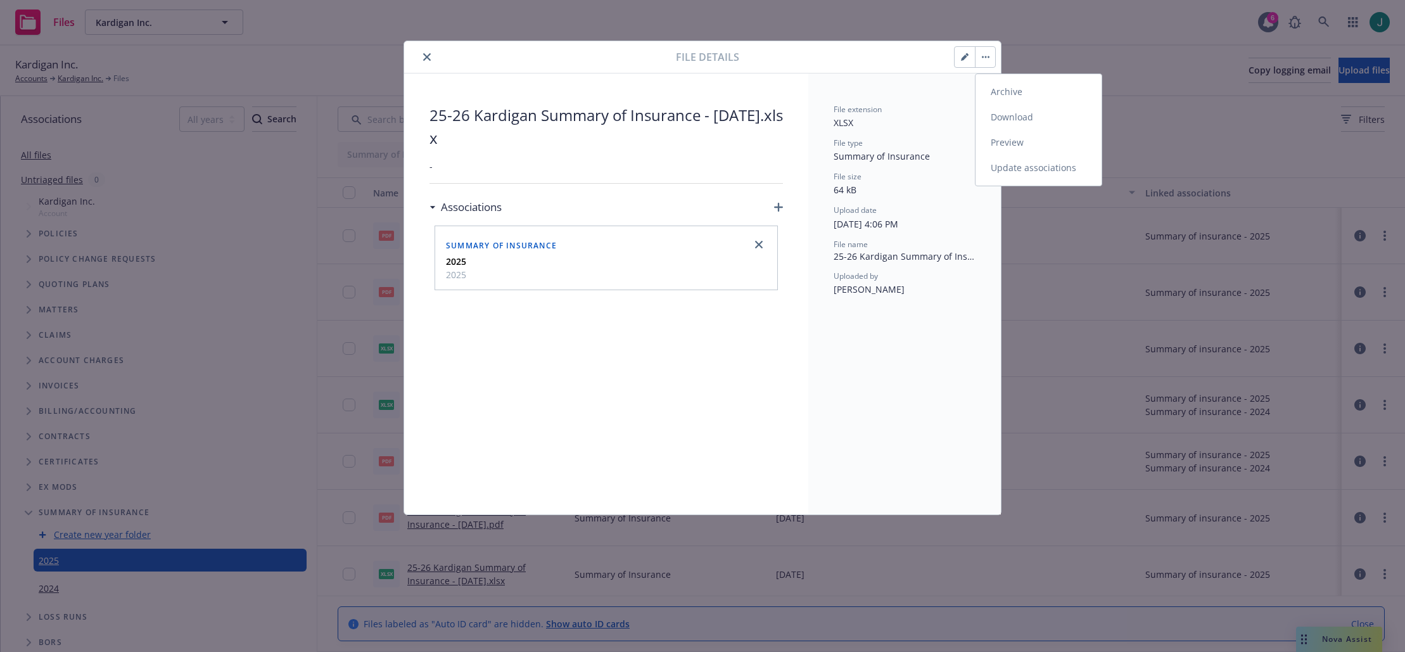
click at [1016, 89] on link "Archive" at bounding box center [1039, 91] width 126 height 25
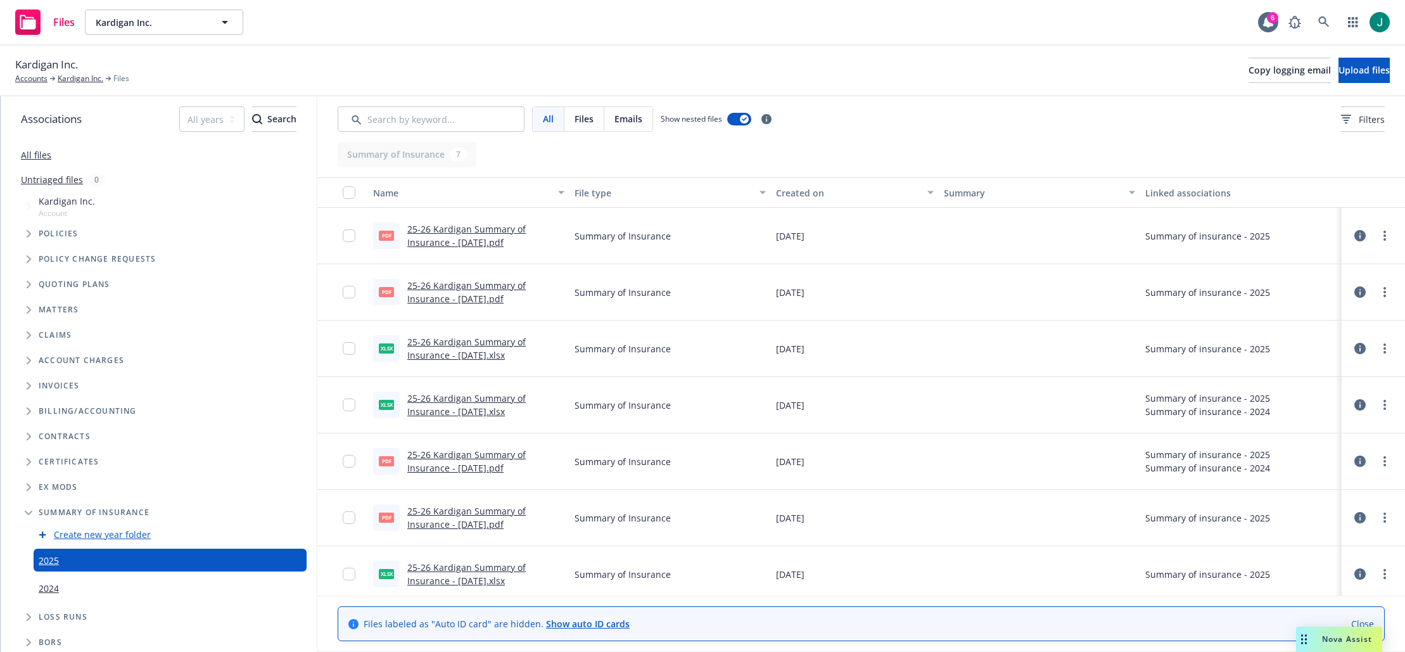
click at [1354, 348] on icon at bounding box center [1359, 348] width 11 height 11
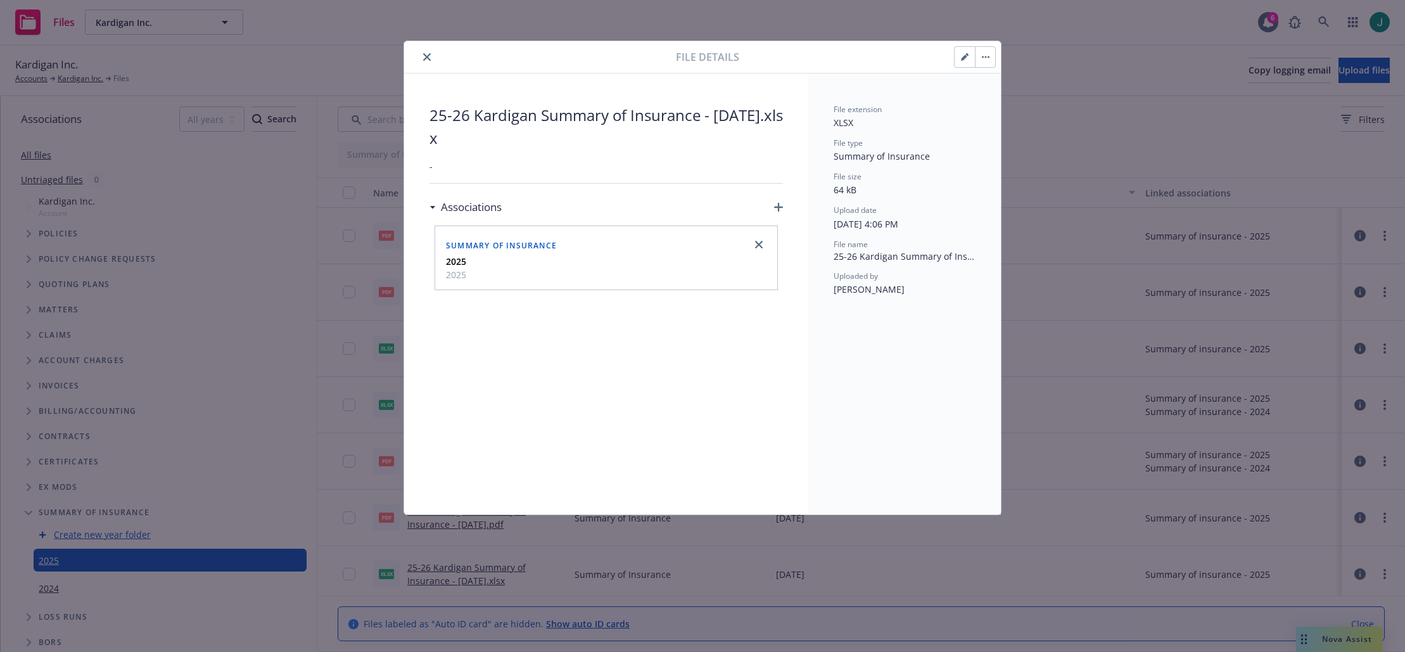
click at [991, 58] on button "button" at bounding box center [985, 57] width 20 height 20
click at [430, 58] on icon "close" at bounding box center [427, 57] width 8 height 8
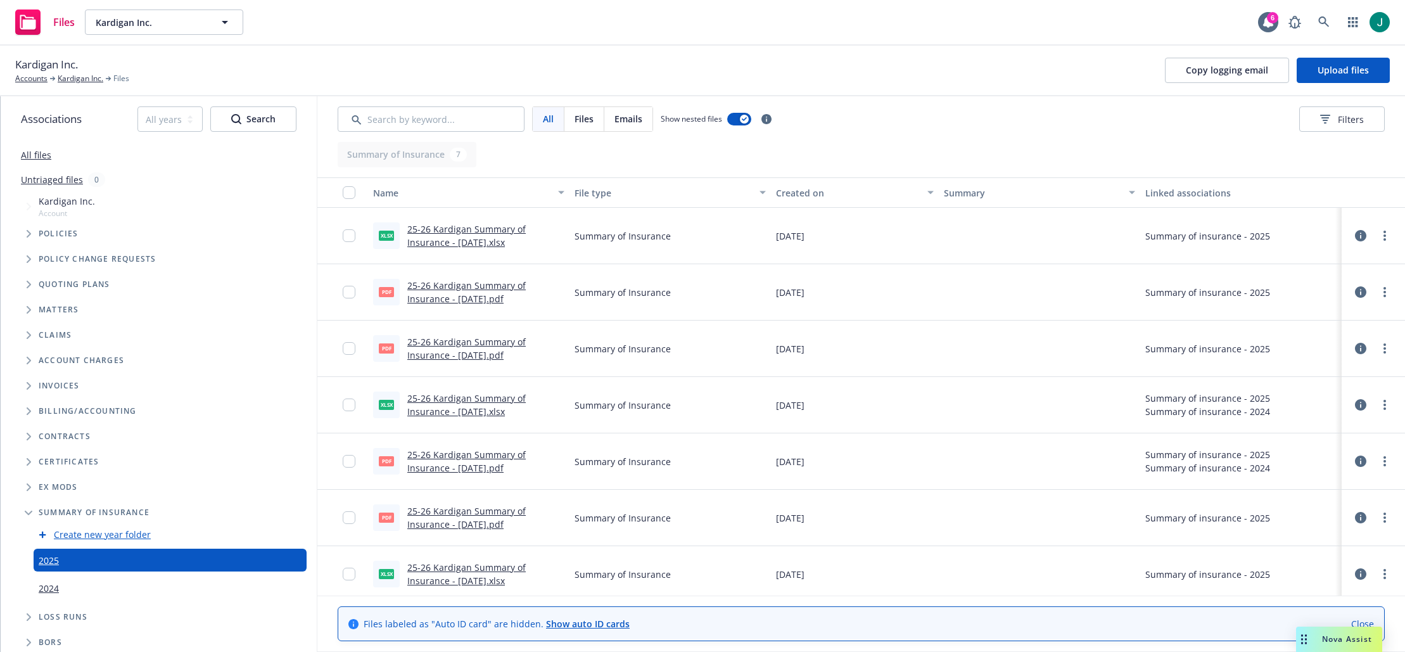
click at [1355, 350] on icon at bounding box center [1360, 348] width 11 height 11
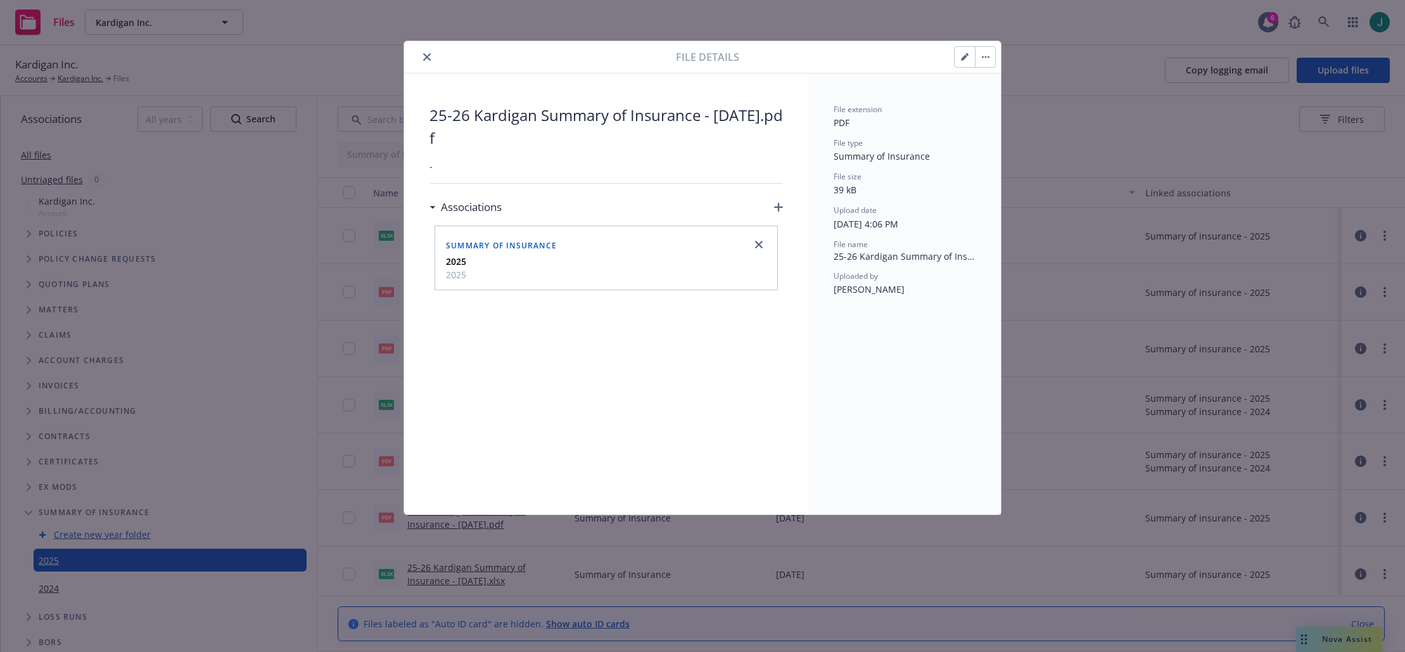
click at [987, 57] on icon "button" at bounding box center [986, 57] width 8 height 3
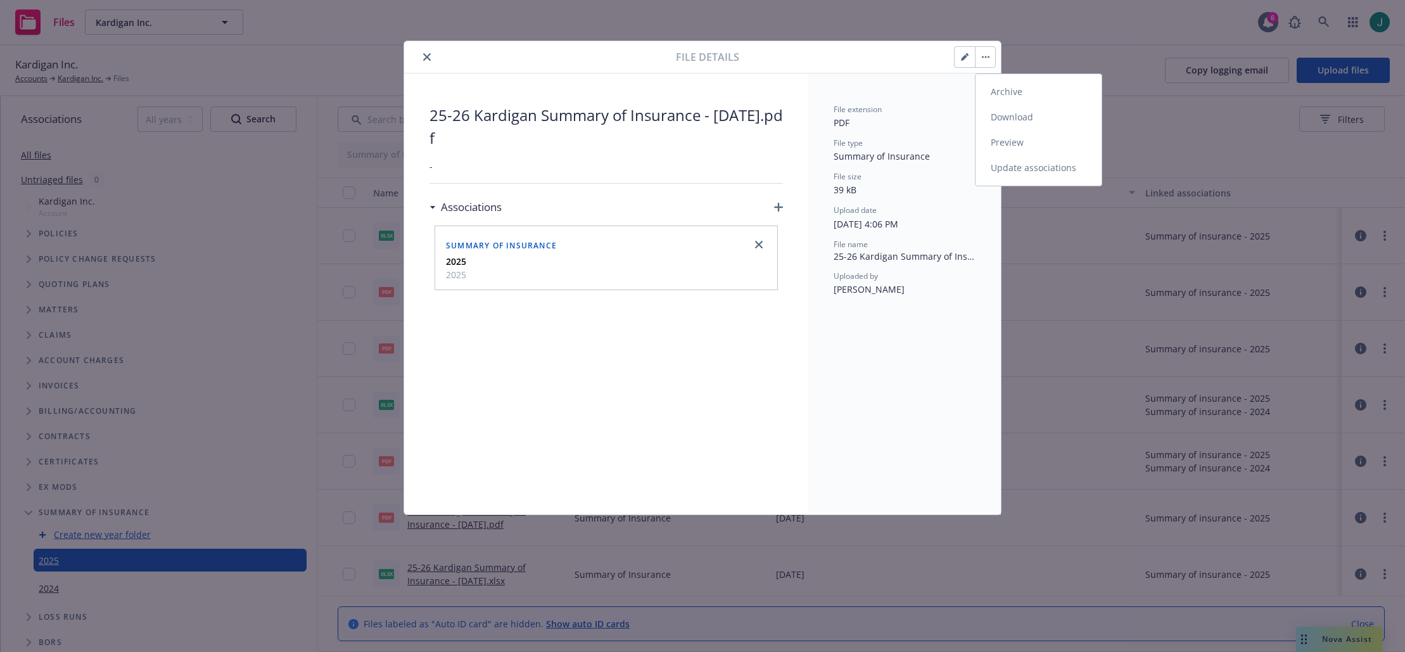
drag, startPoint x: 1000, startPoint y: 91, endPoint x: 992, endPoint y: 91, distance: 7.6
click at [1000, 91] on link "Archive" at bounding box center [1039, 91] width 126 height 25
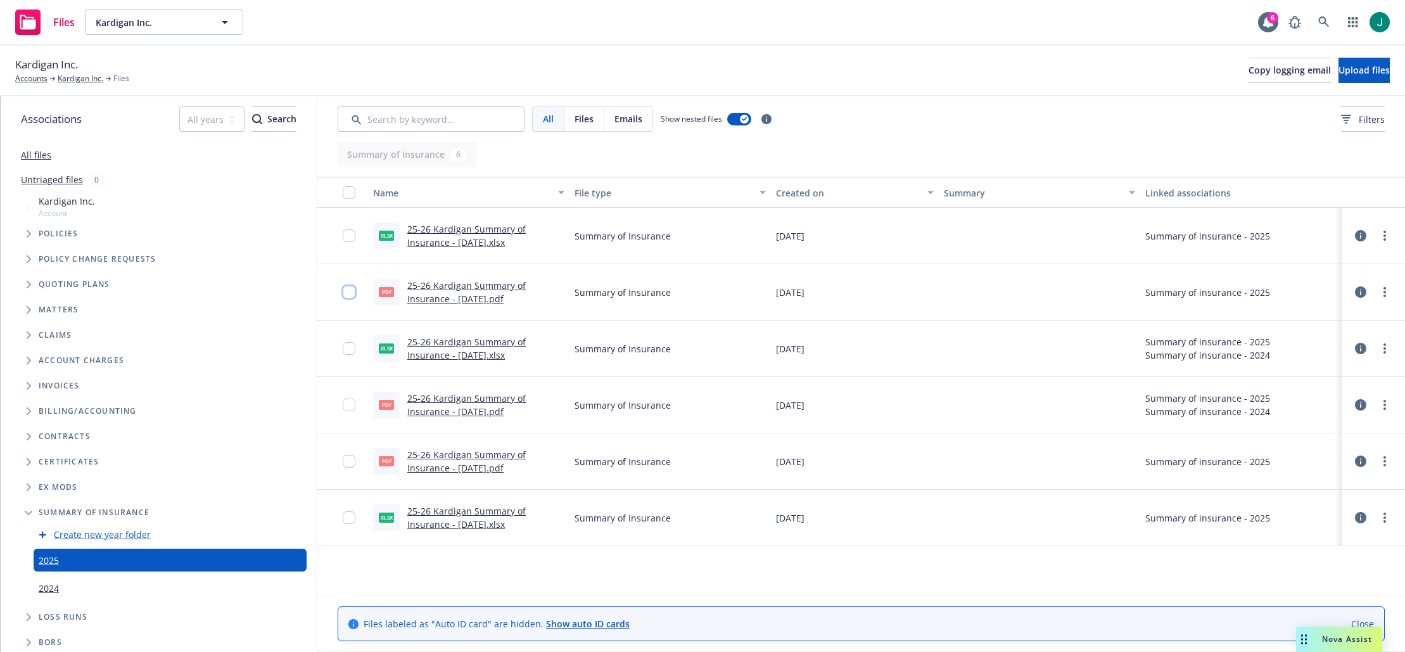
click at [347, 293] on input "checkbox" at bounding box center [349, 292] width 13 height 13
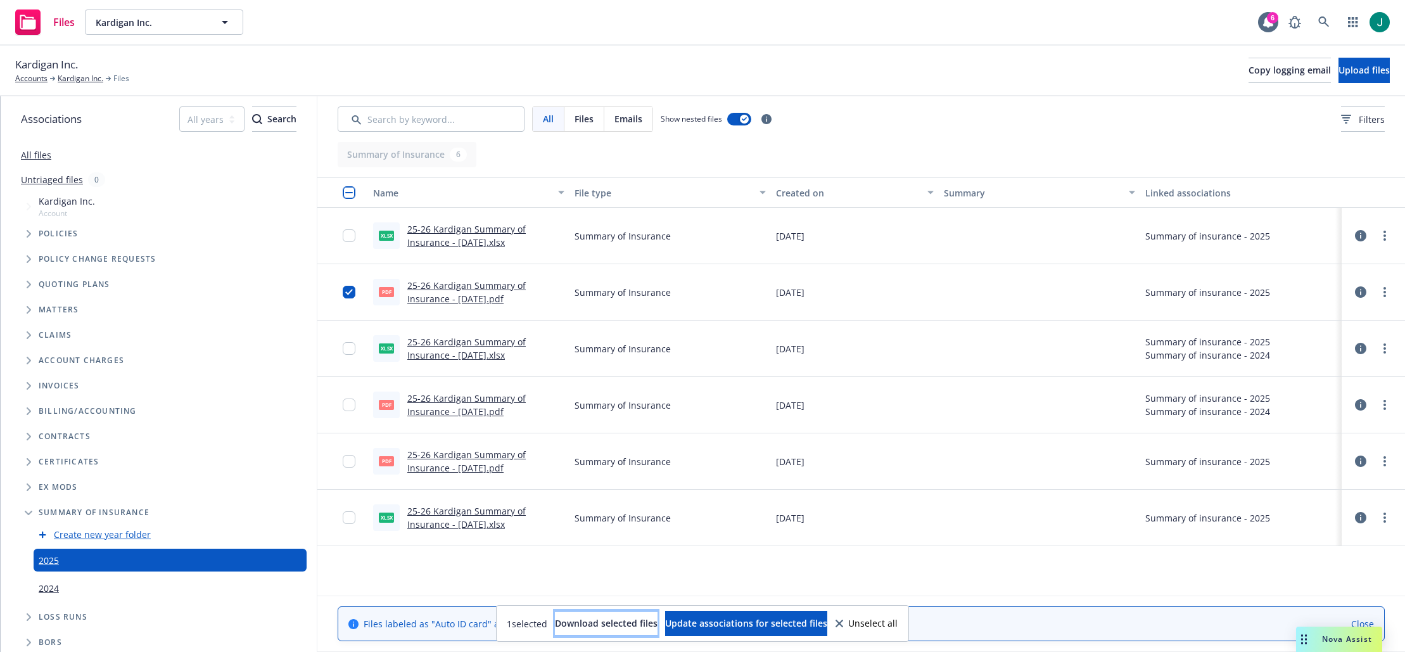
click at [618, 625] on span "Download selected files" at bounding box center [606, 623] width 103 height 12
